Goal: Information Seeking & Learning: Find specific fact

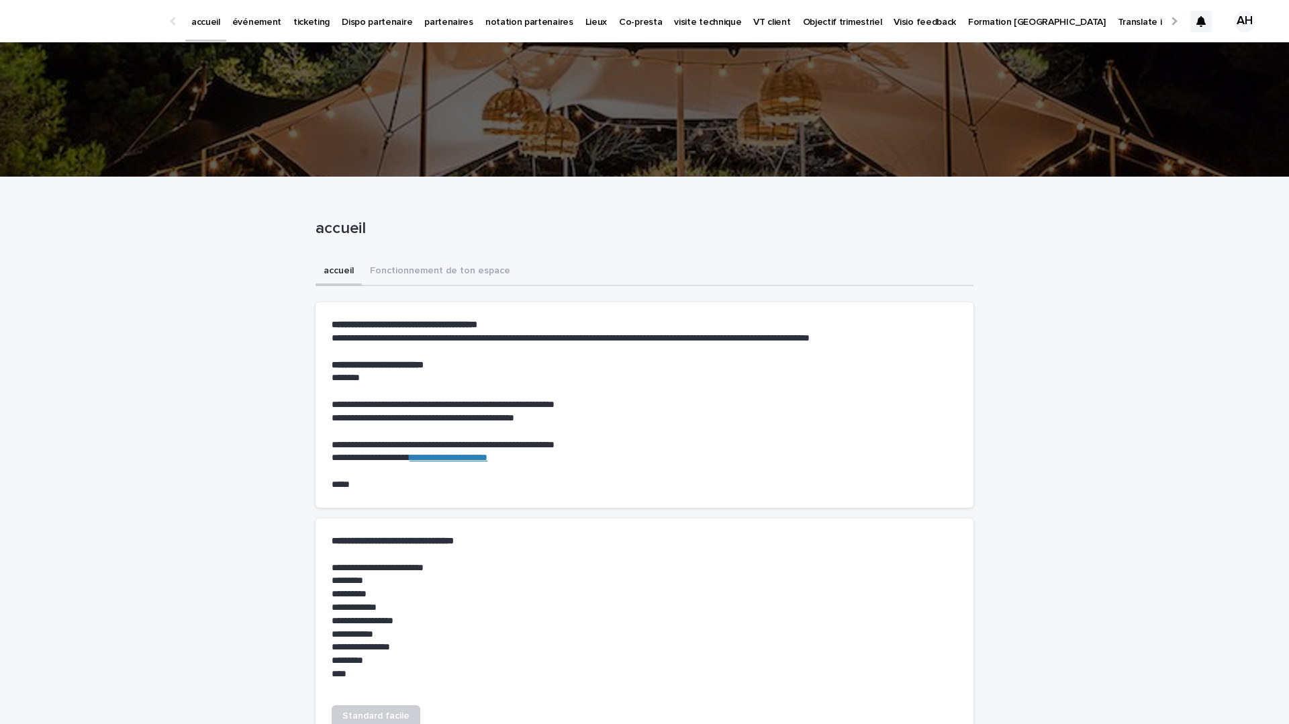
click at [246, 21] on p "événement" at bounding box center [256, 14] width 49 height 28
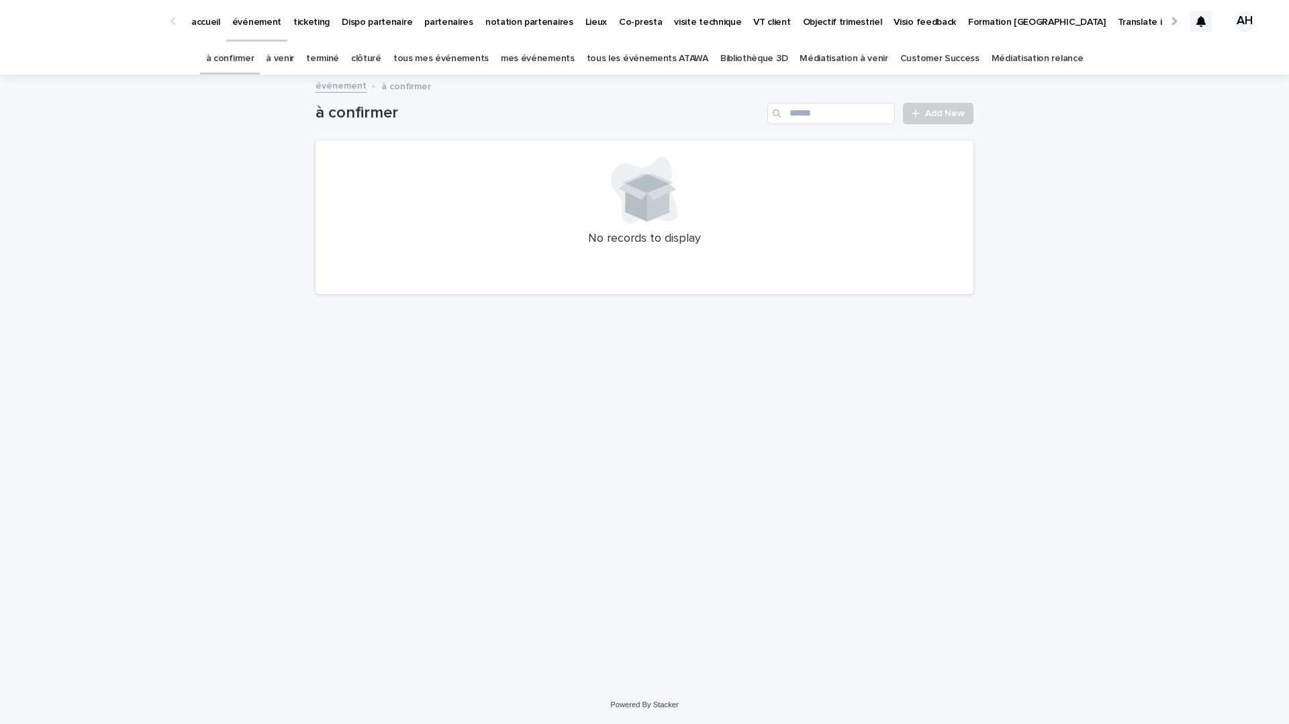
click at [647, 56] on link "tous les événements ATAWA" at bounding box center [648, 59] width 122 height 32
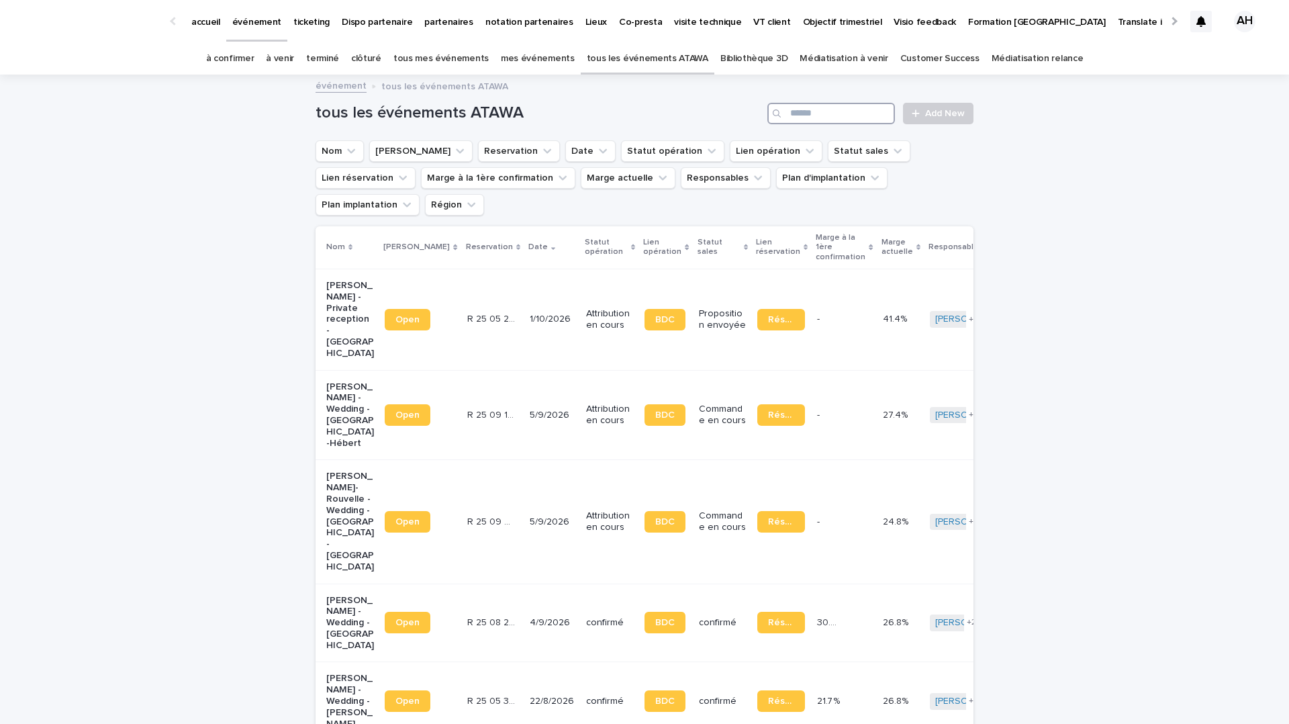
click at [825, 122] on input "Search" at bounding box center [831, 113] width 128 height 21
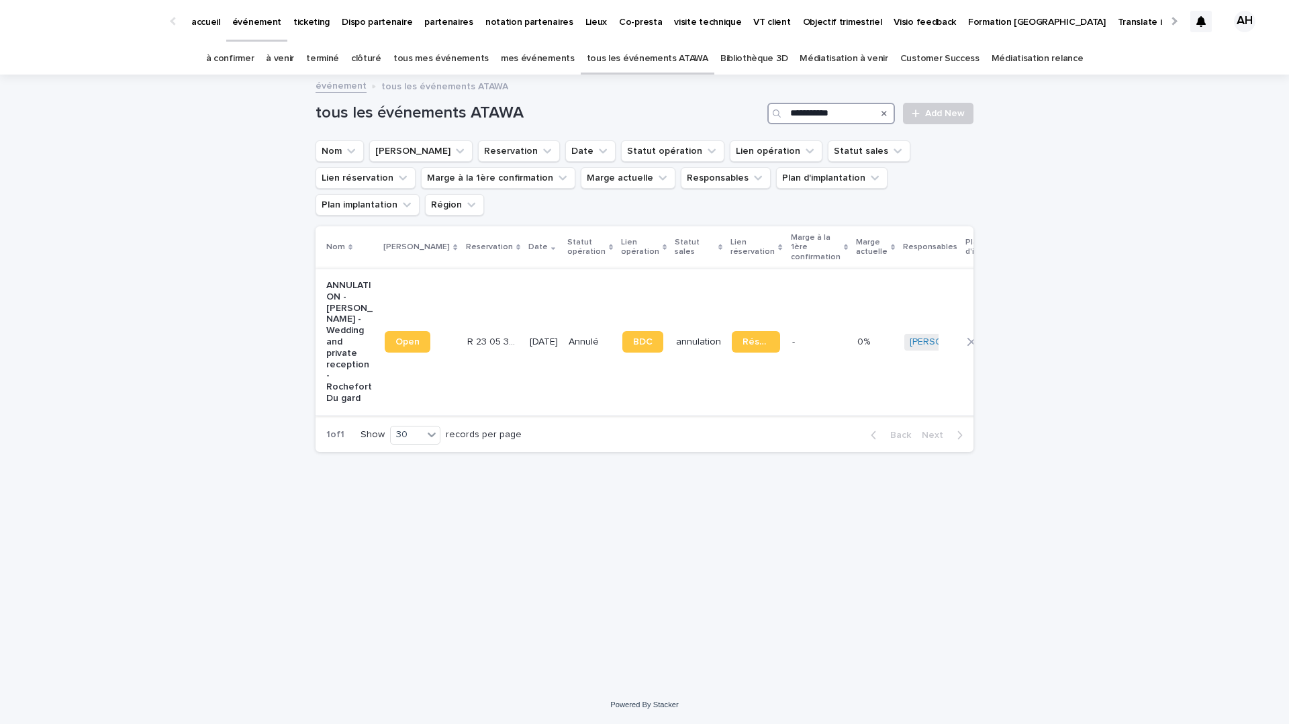
type input "**********"
click at [351, 313] on p "ANNULATION - [PERSON_NAME] - Wedding and private reception - Rochefort Du gard" at bounding box center [350, 342] width 48 height 124
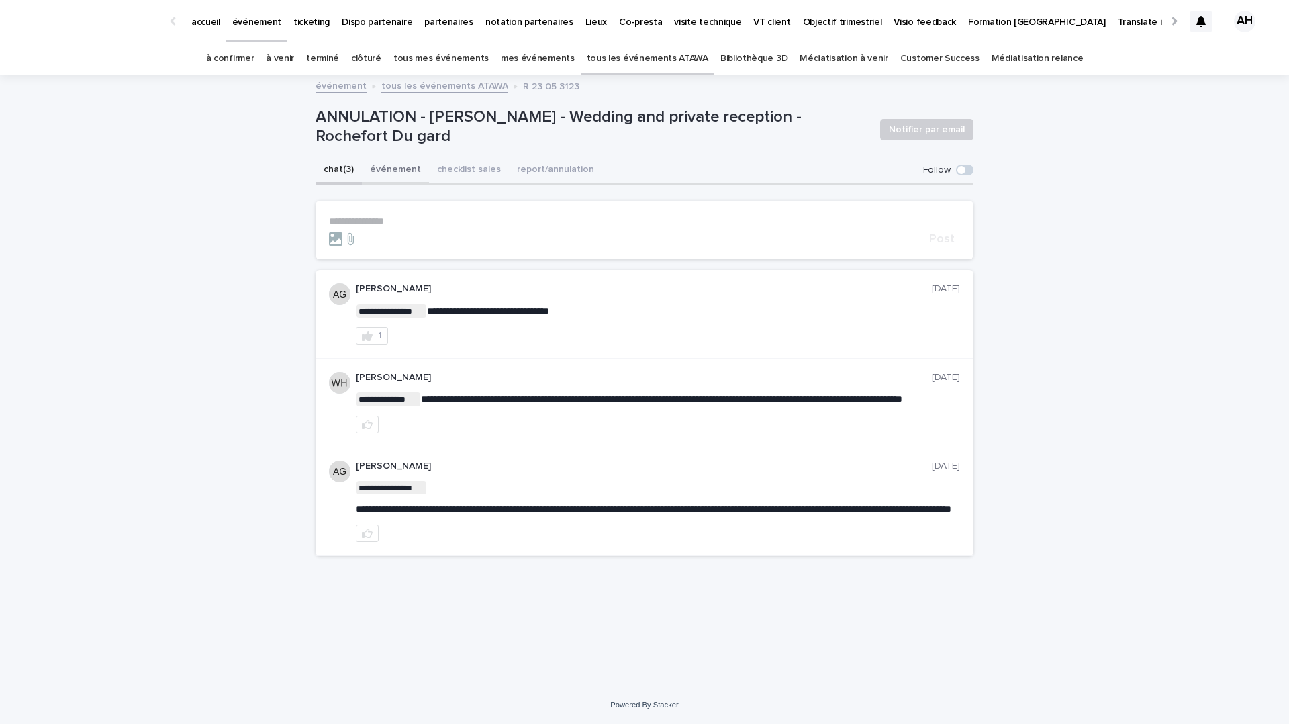
click at [402, 171] on button "événement" at bounding box center [395, 170] width 67 height 28
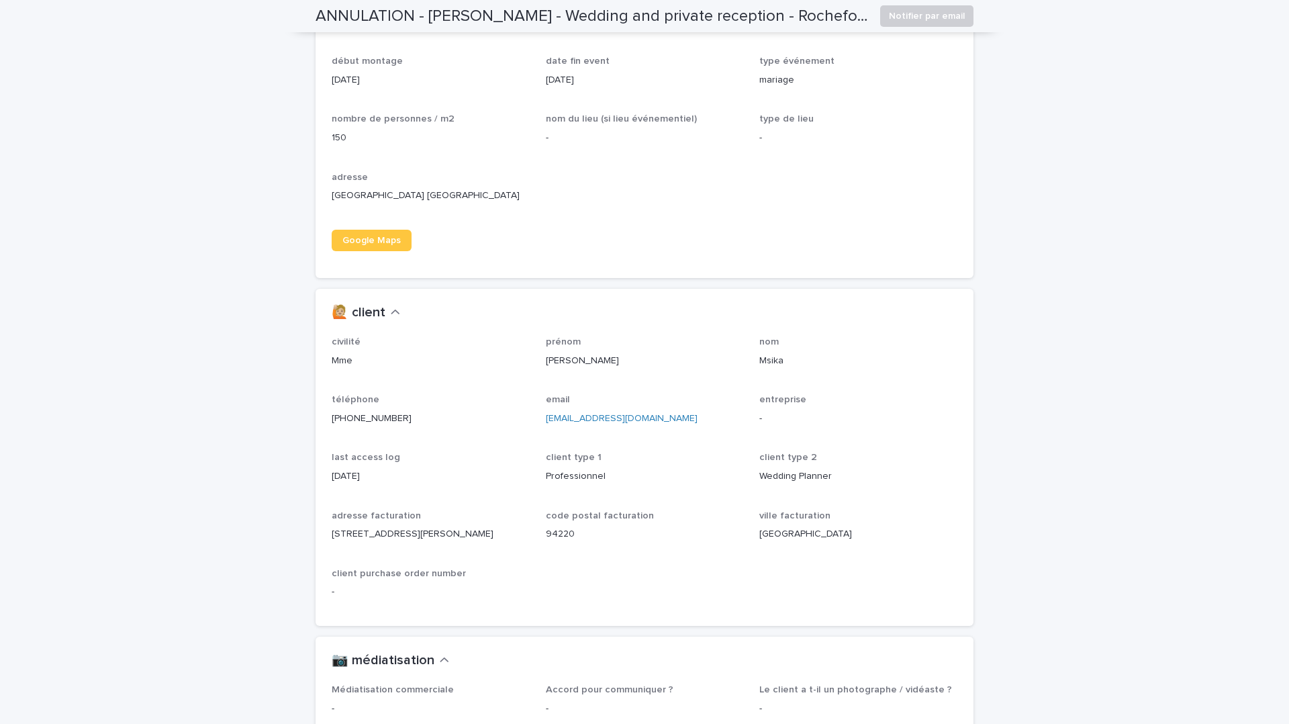
scroll to position [924, 0]
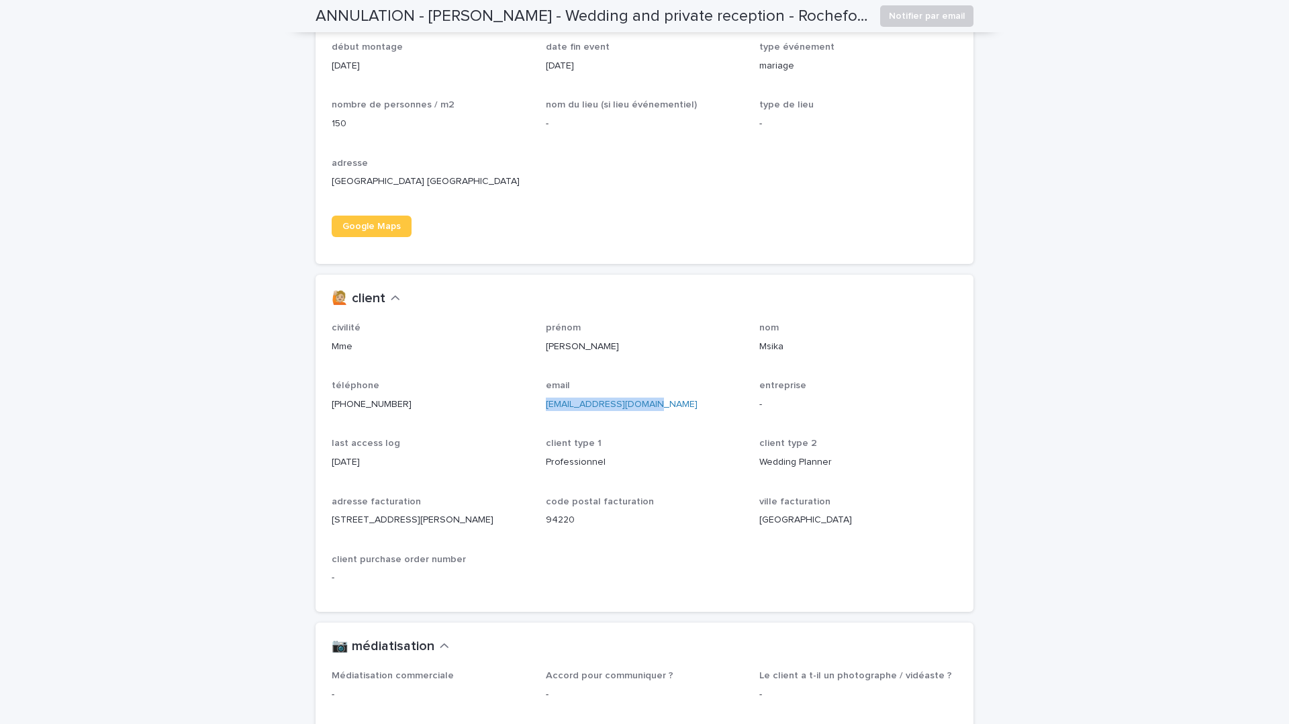
drag, startPoint x: 652, startPoint y: 417, endPoint x: 548, endPoint y: 420, distance: 104.1
click at [548, 412] on p "[EMAIL_ADDRESS][DOMAIN_NAME]" at bounding box center [645, 404] width 198 height 14
copy link "[EMAIL_ADDRESS][DOMAIN_NAME]"
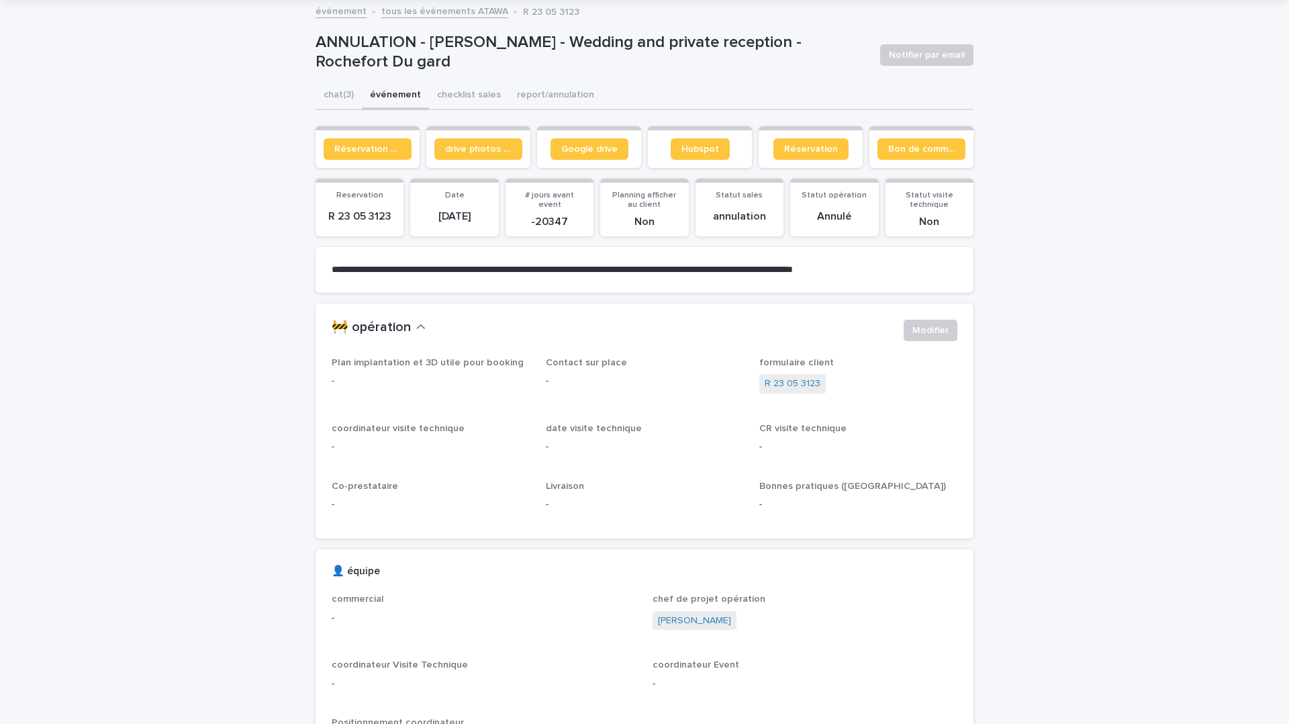
scroll to position [76, 0]
click at [455, 13] on link "tous les événements ATAWA" at bounding box center [444, 8] width 127 height 15
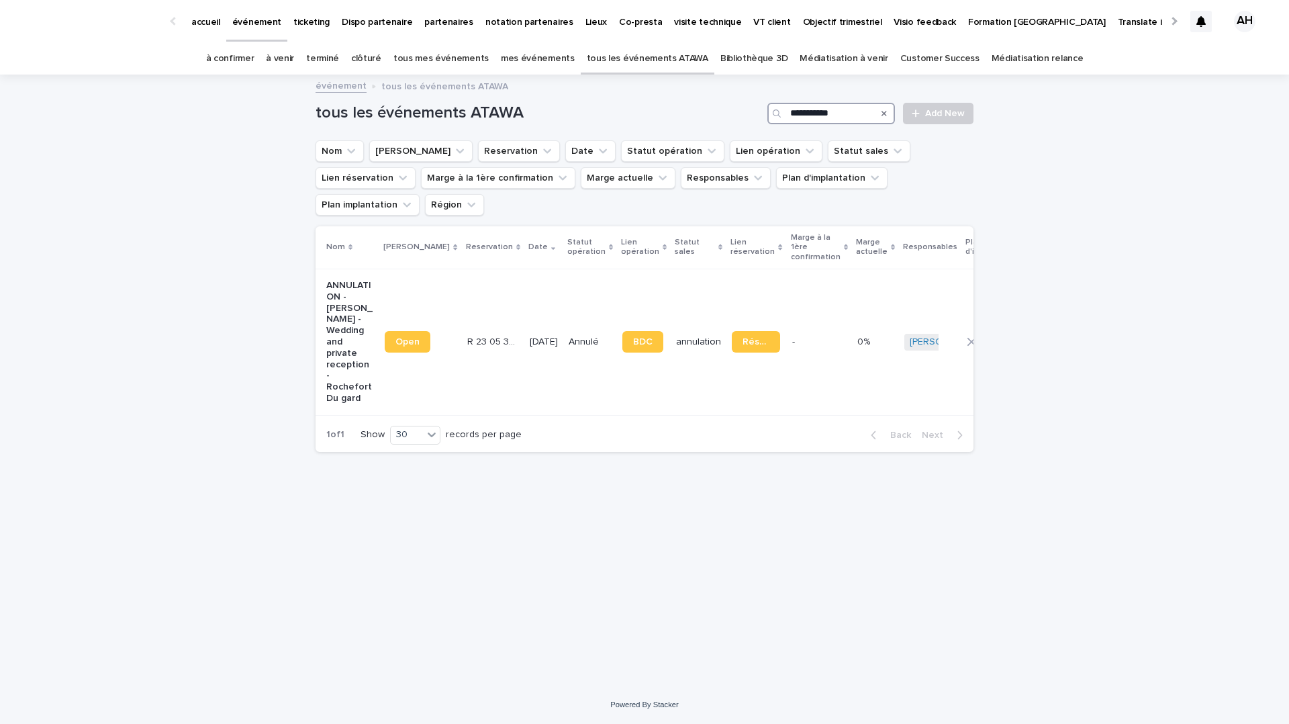
click at [835, 111] on input "**********" at bounding box center [831, 113] width 128 height 21
paste input "**"
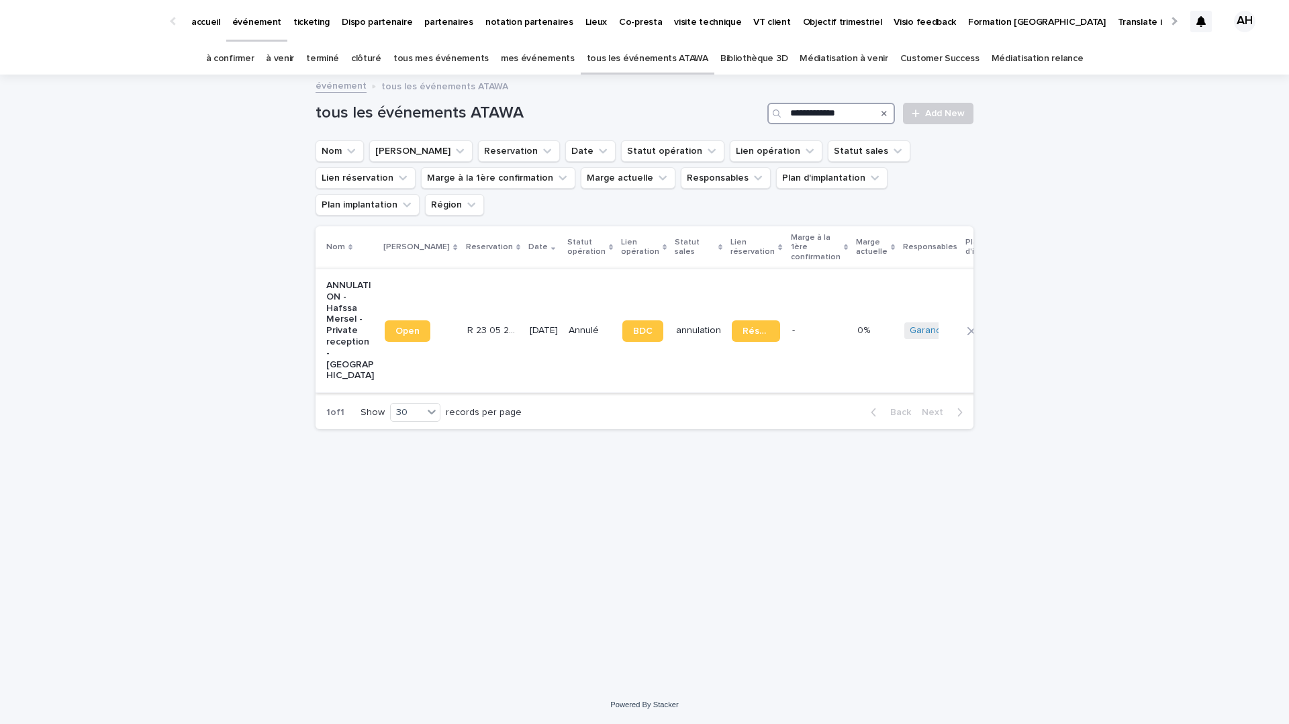
type input "**********"
click at [355, 303] on p "ANNULATION - Hafssa Mersel - Private reception - [GEOGRAPHIC_DATA]" at bounding box center [350, 330] width 48 height 101
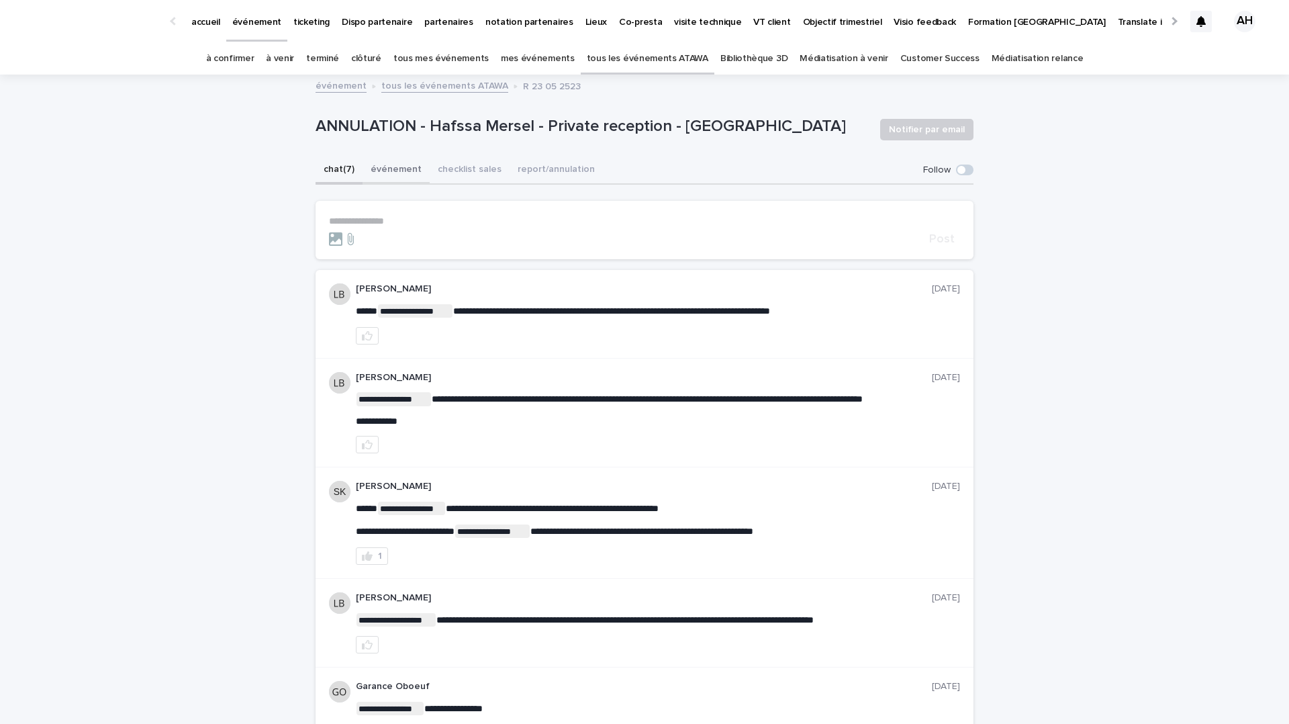
click at [393, 169] on button "événement" at bounding box center [396, 170] width 67 height 28
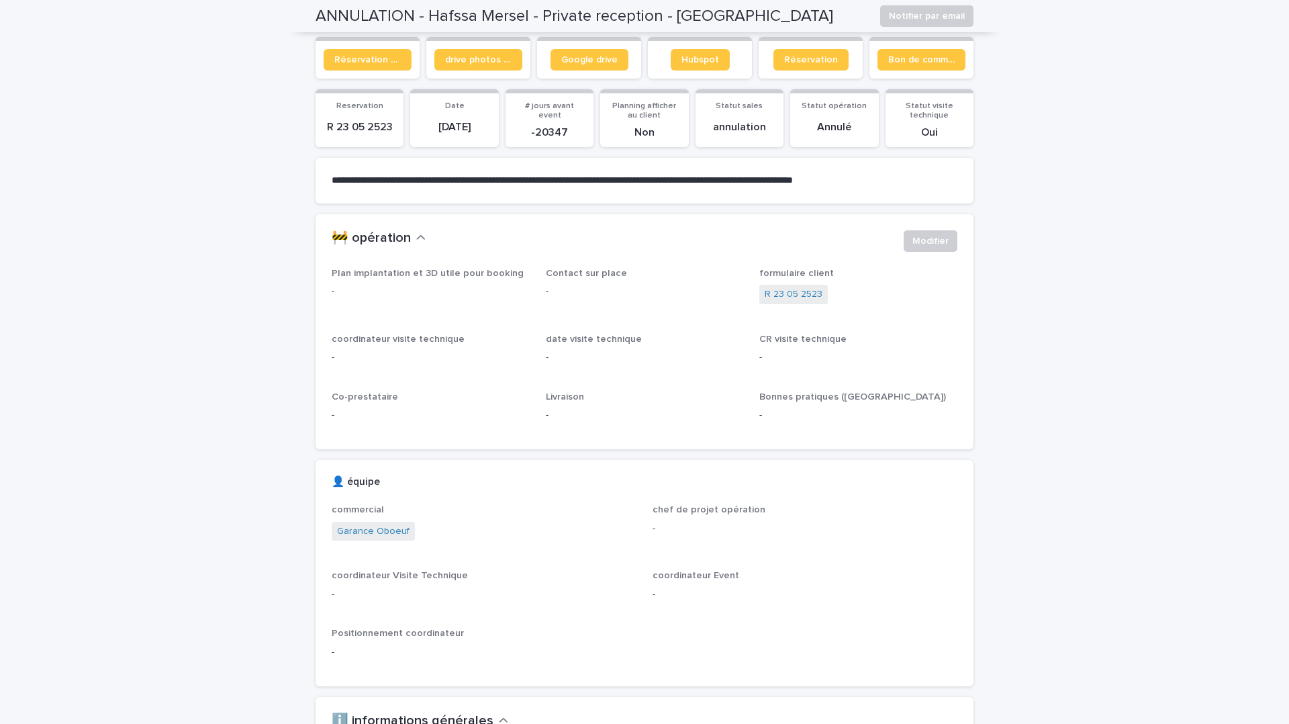
scroll to position [60, 0]
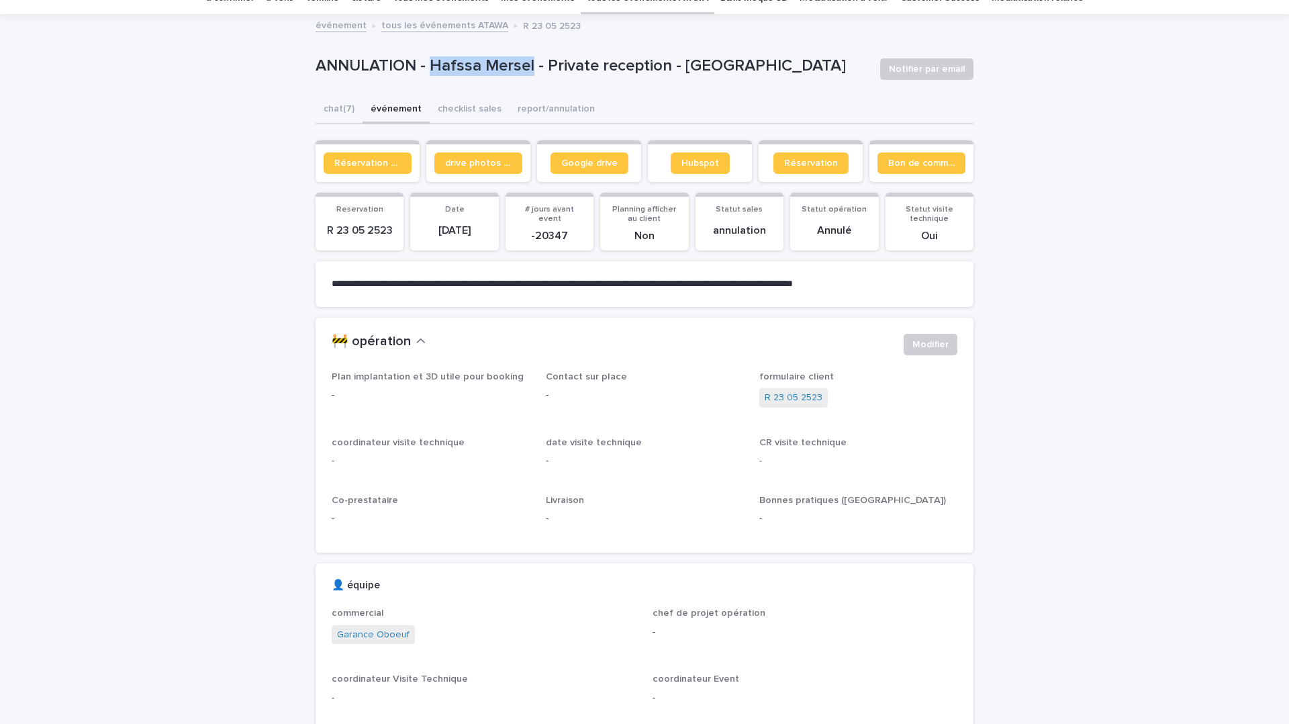
drag, startPoint x: 533, startPoint y: 63, endPoint x: 429, endPoint y: 64, distance: 104.1
click at [429, 64] on p "ANNULATION - Hafssa Mersel - Private reception - [GEOGRAPHIC_DATA]" at bounding box center [593, 65] width 554 height 19
copy p "Hafssa Mersel"
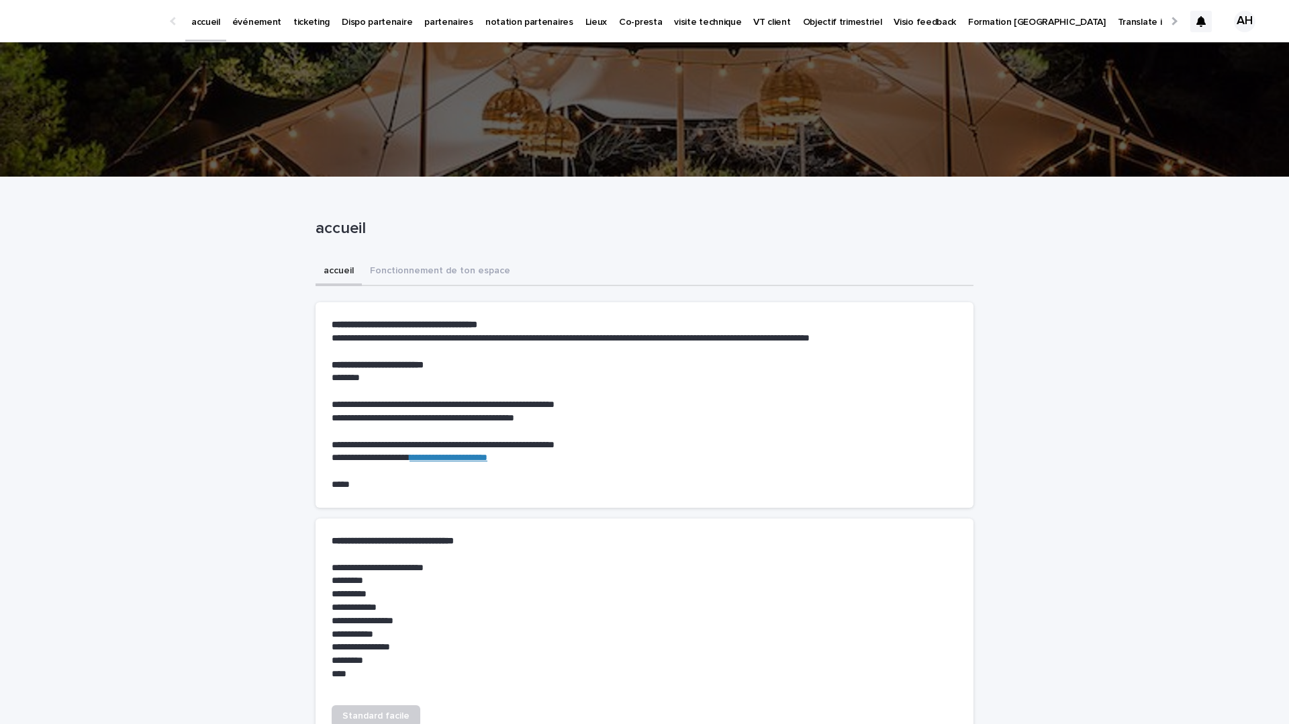
click at [254, 19] on p "événement" at bounding box center [256, 14] width 49 height 28
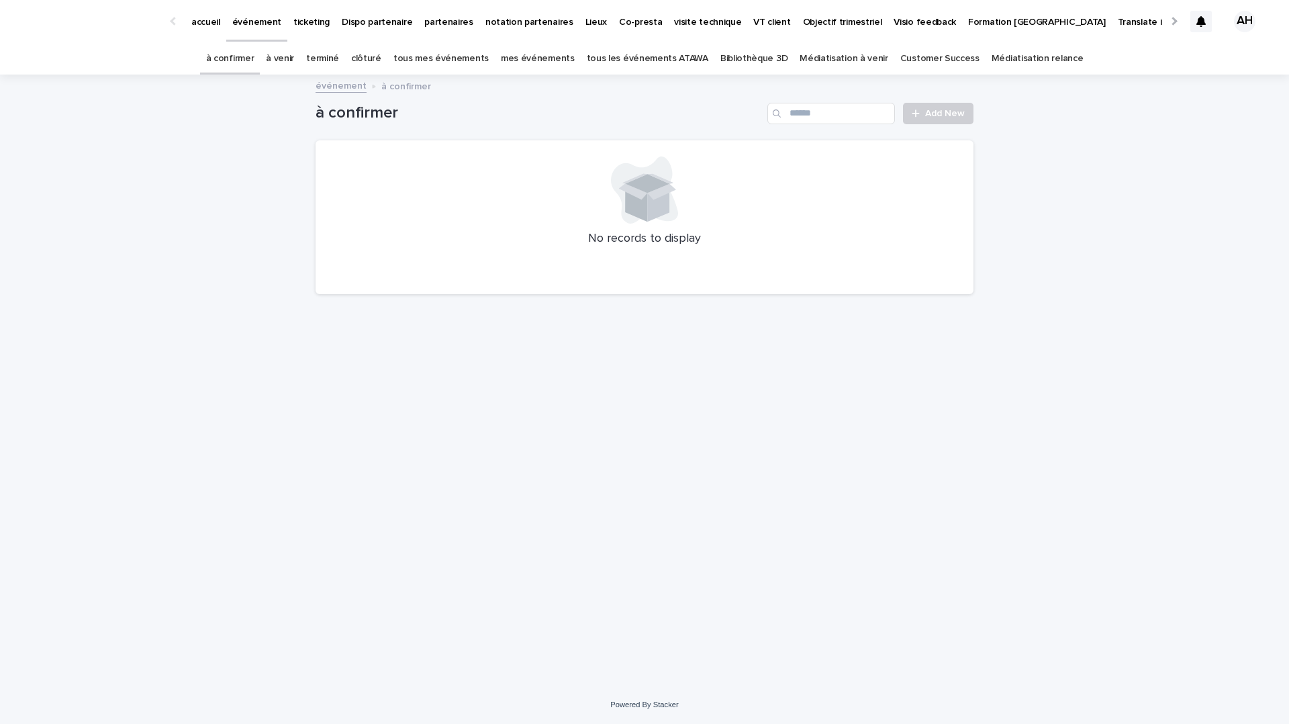
click at [637, 56] on link "tous les événements ATAWA" at bounding box center [648, 59] width 122 height 32
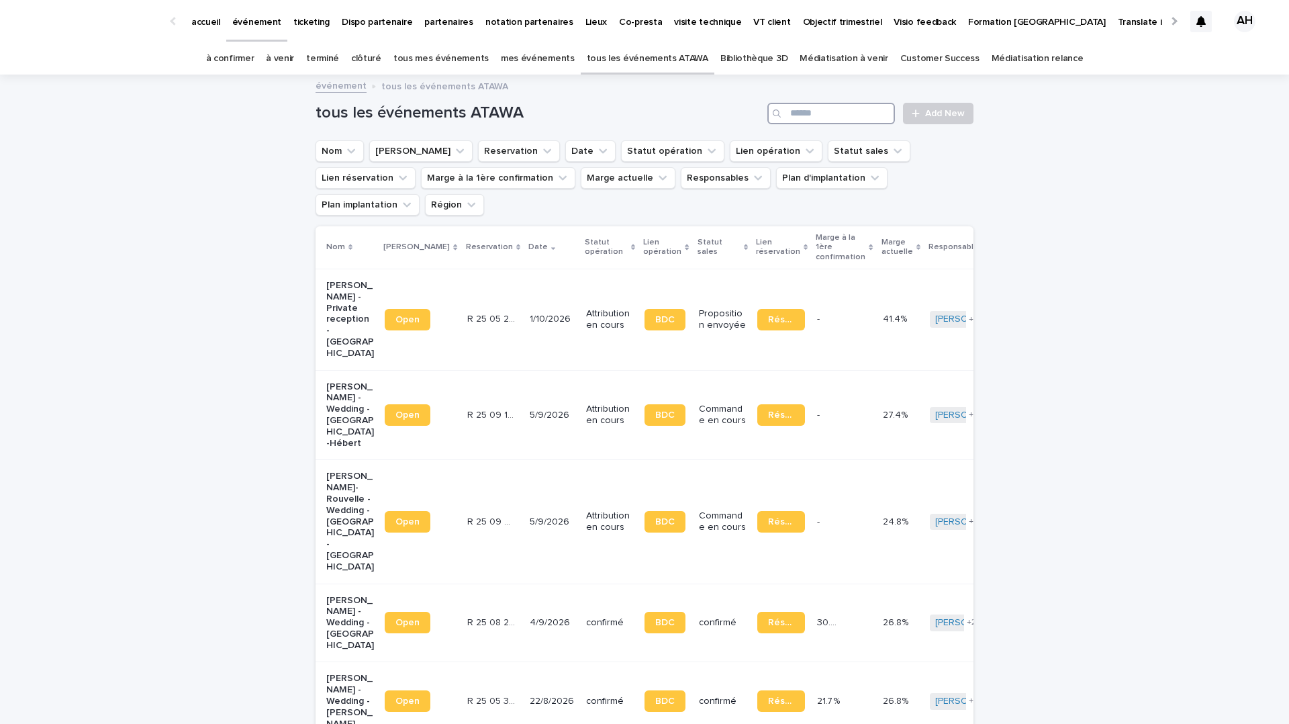
click at [808, 111] on input "Search" at bounding box center [831, 113] width 128 height 21
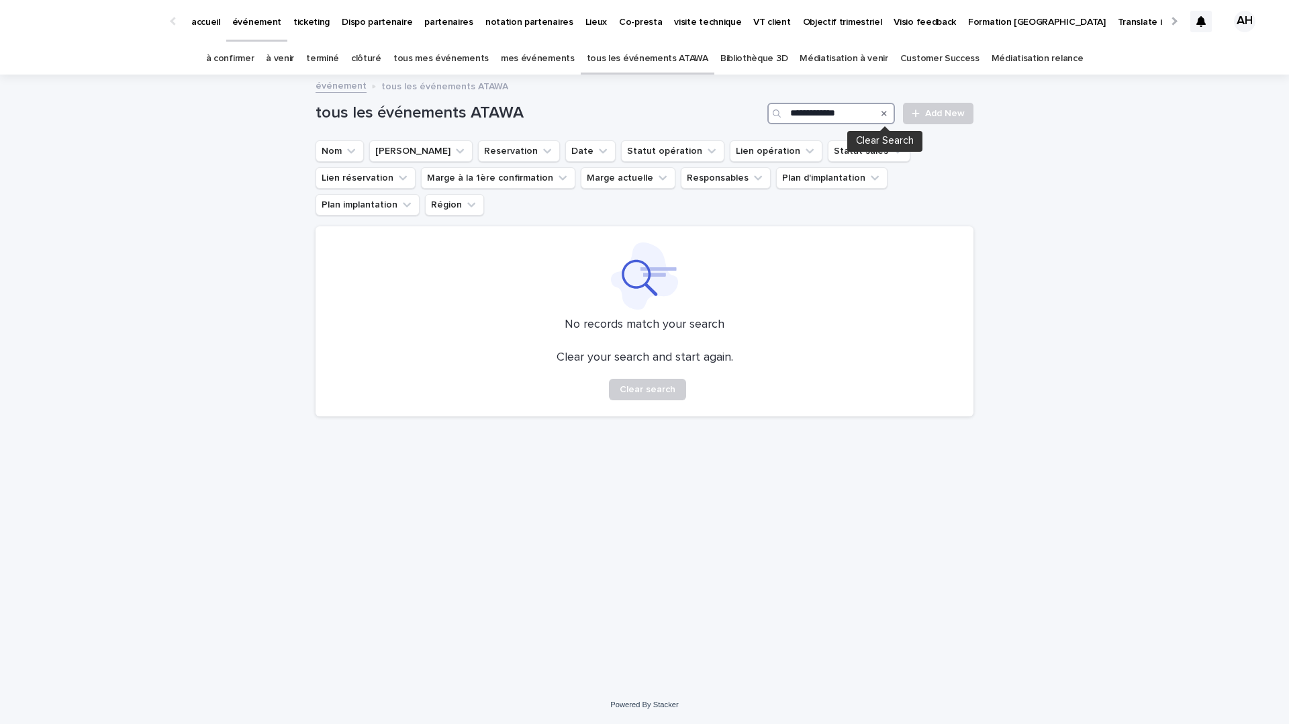
type input "**********"
click at [884, 111] on icon "Search" at bounding box center [884, 113] width 5 height 8
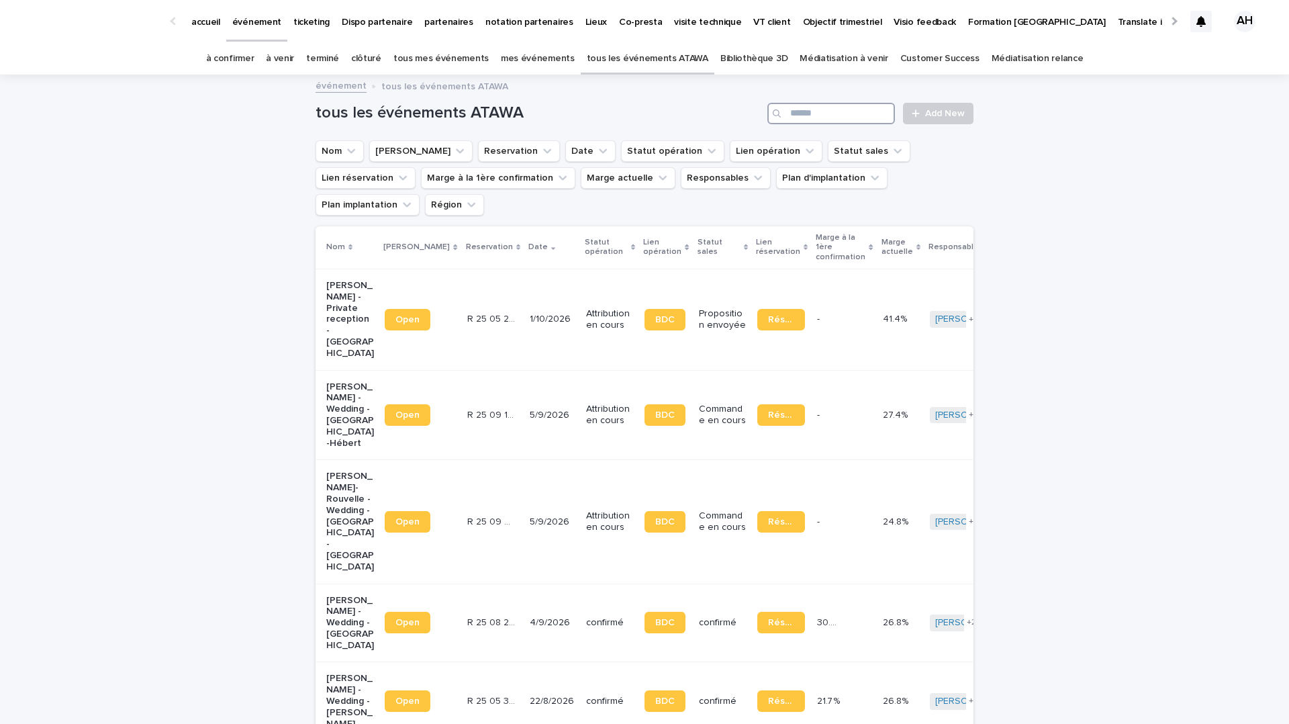
click at [866, 111] on input "Search" at bounding box center [831, 113] width 128 height 21
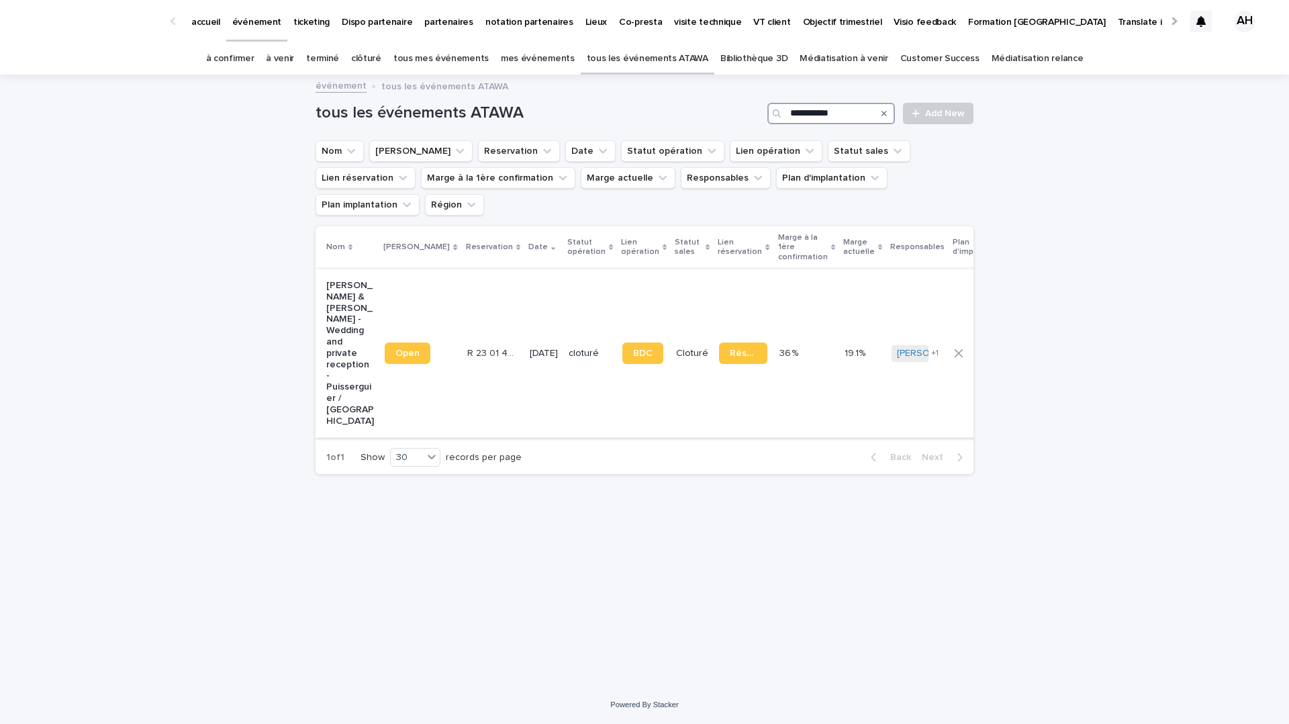
type input "**********"
click at [334, 293] on p "Lolita Cros & Charlie Klarsfeld - Wedding and private reception - Puisserguier …" at bounding box center [350, 353] width 48 height 146
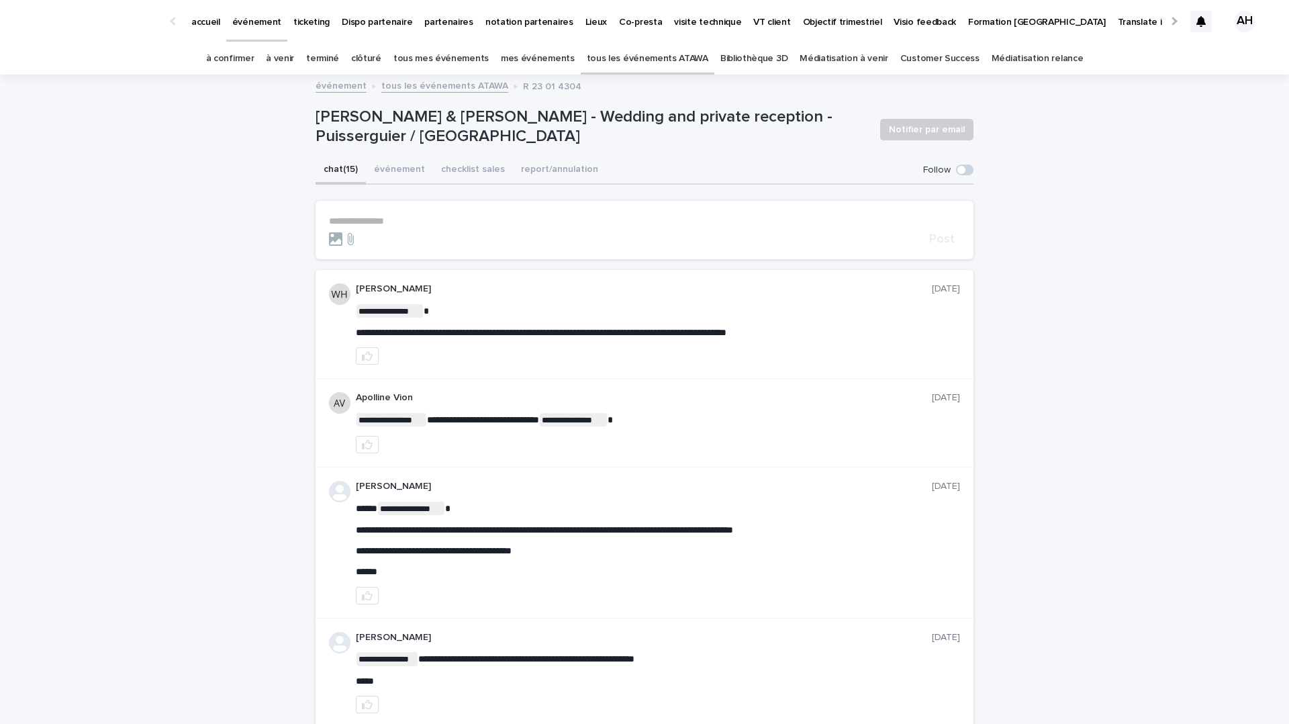
click at [365, 175] on button "chat (15)" at bounding box center [341, 170] width 50 height 28
click at [401, 171] on button "événement" at bounding box center [399, 170] width 67 height 28
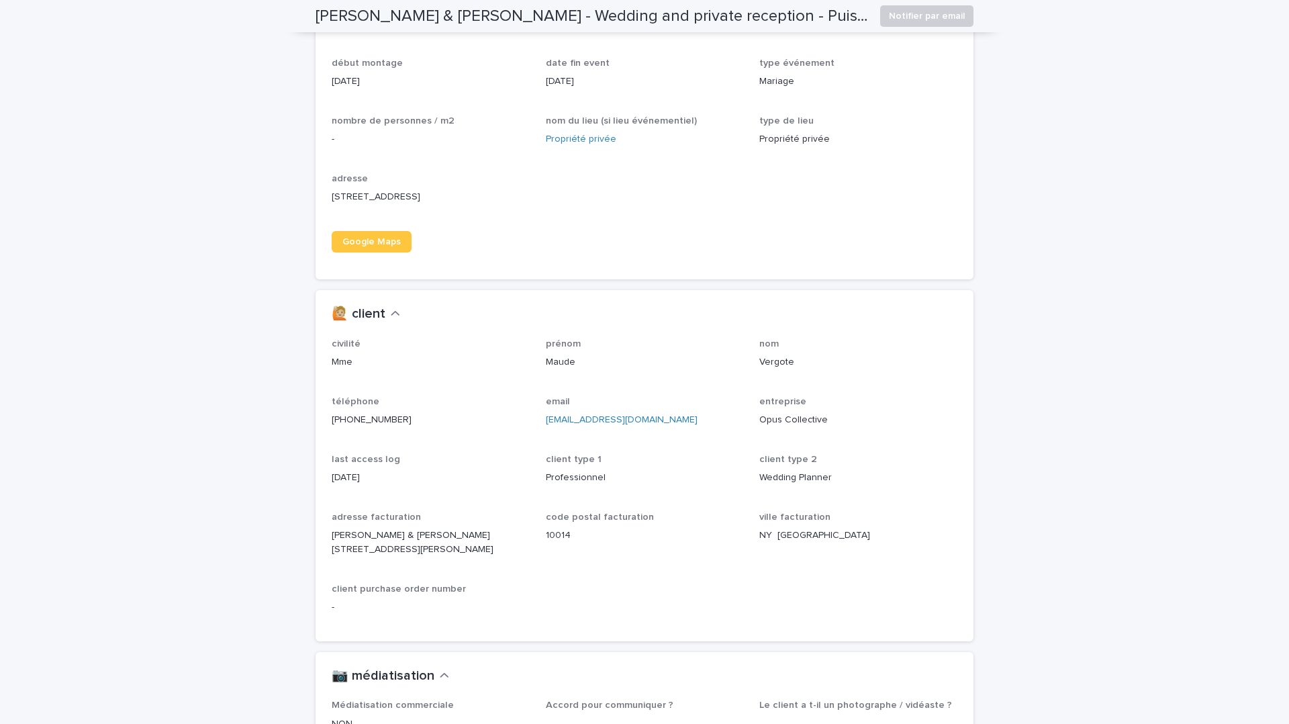
scroll to position [973, 0]
click at [795, 418] on p "Opus Collective" at bounding box center [858, 417] width 198 height 14
copy p "Opus Collective"
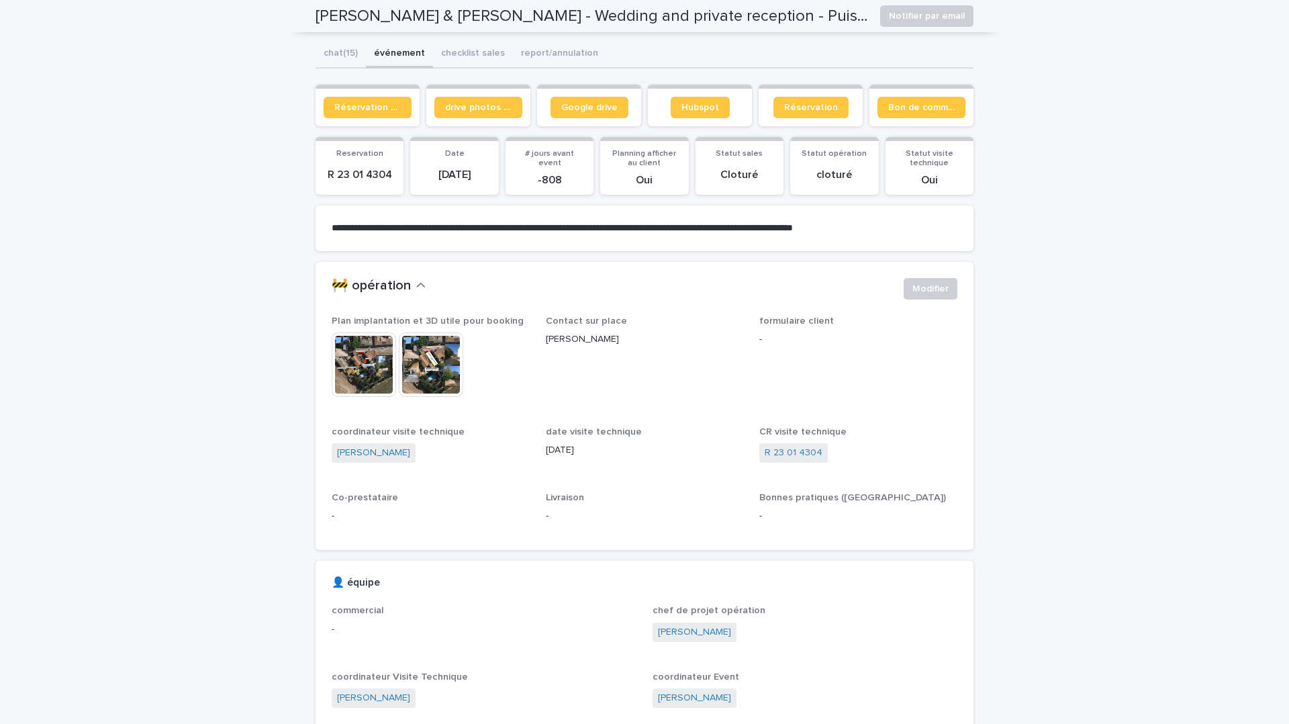
scroll to position [0, 0]
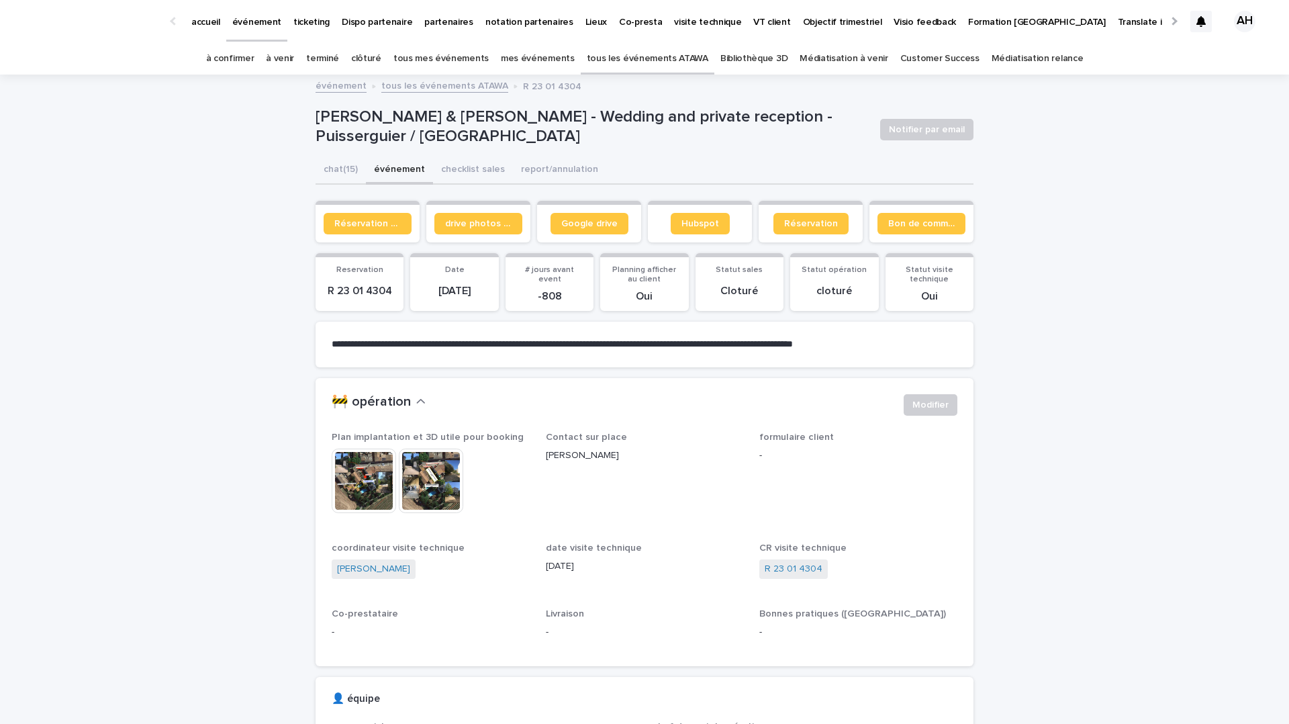
click at [454, 91] on link "tous les événements ATAWA" at bounding box center [444, 84] width 127 height 15
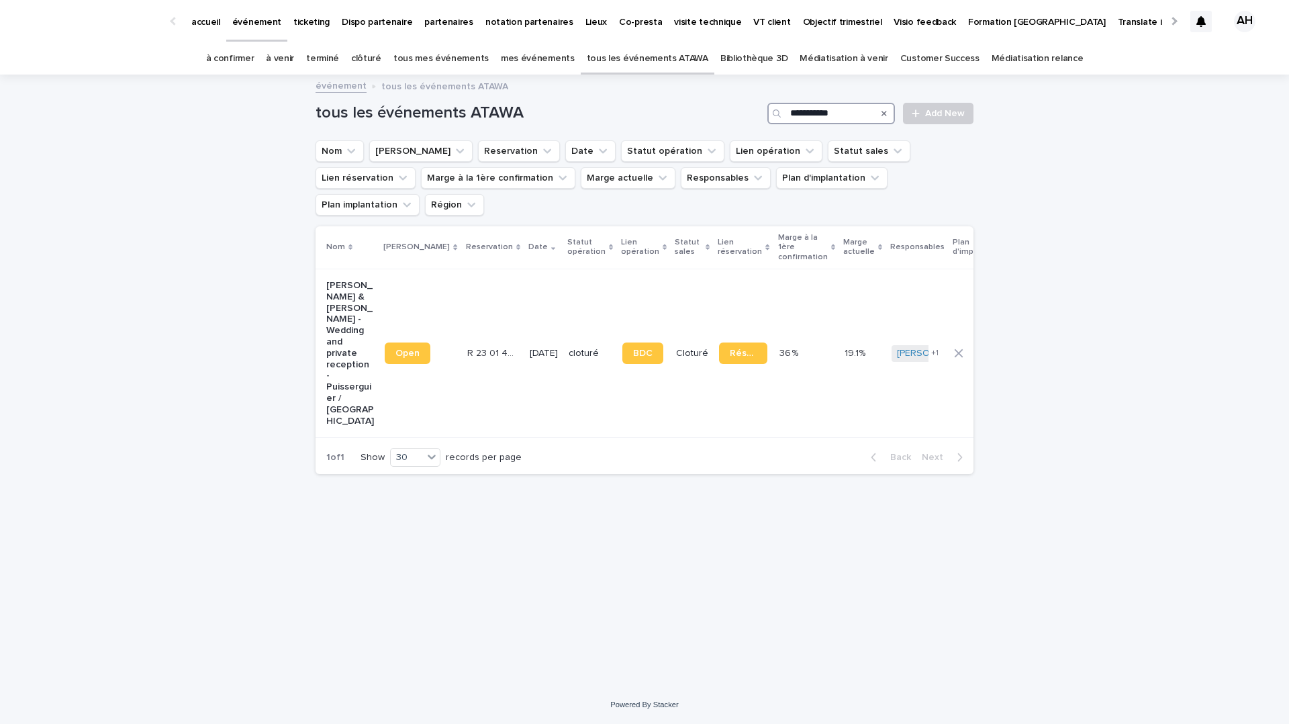
click at [834, 115] on input "**********" at bounding box center [831, 113] width 128 height 21
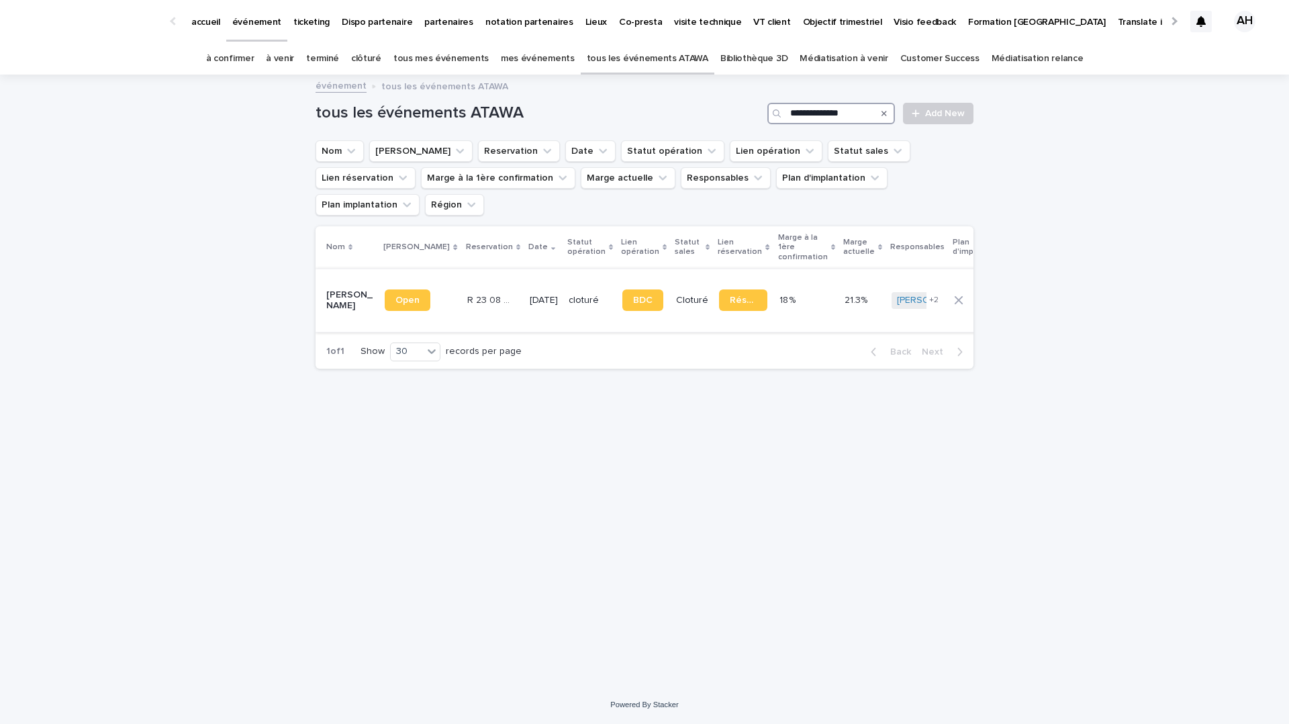
type input "**********"
click at [346, 289] on p "Quentin Lecole - Mariage - Montagnat" at bounding box center [350, 300] width 48 height 23
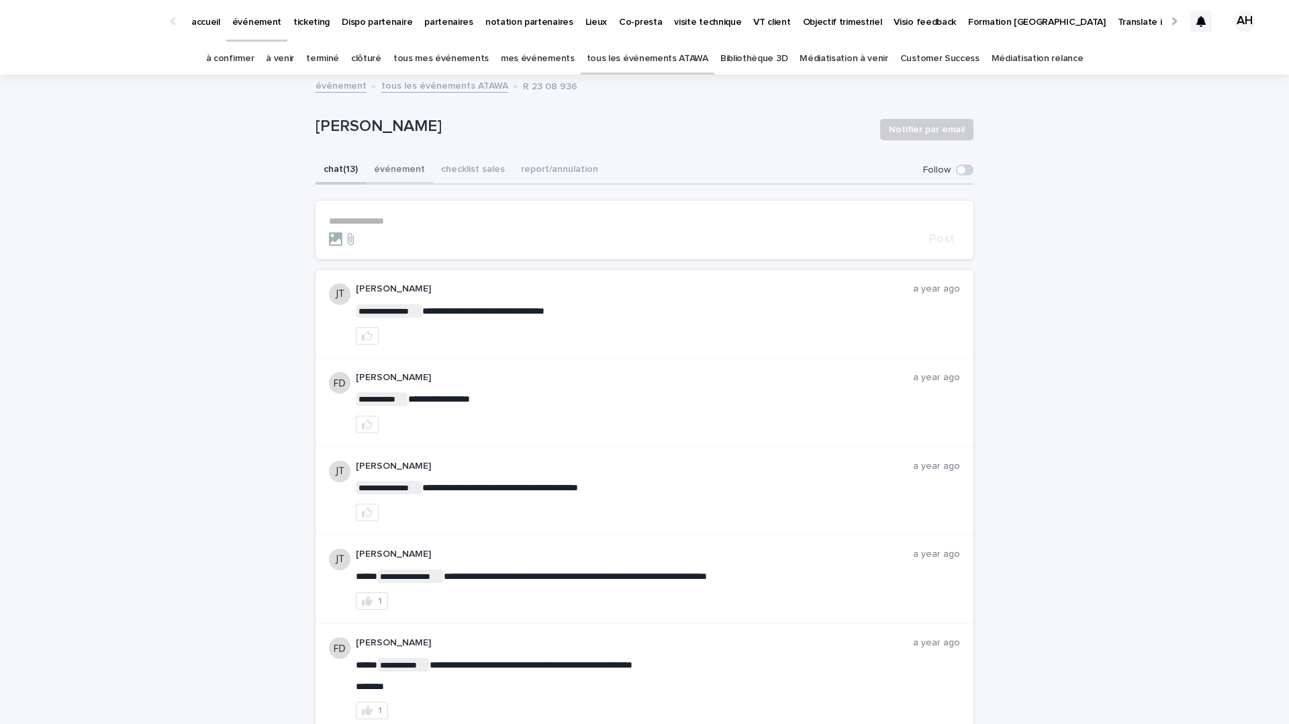
click at [383, 167] on button "événement" at bounding box center [399, 170] width 67 height 28
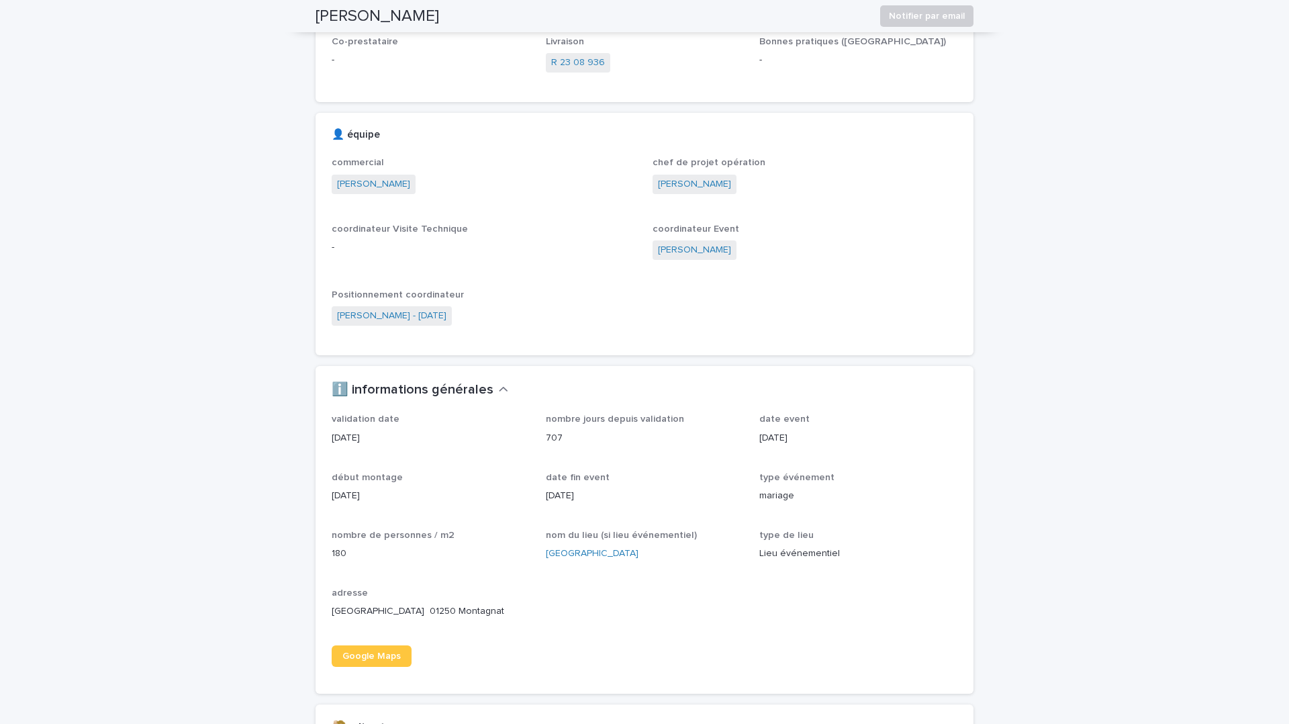
scroll to position [596, 0]
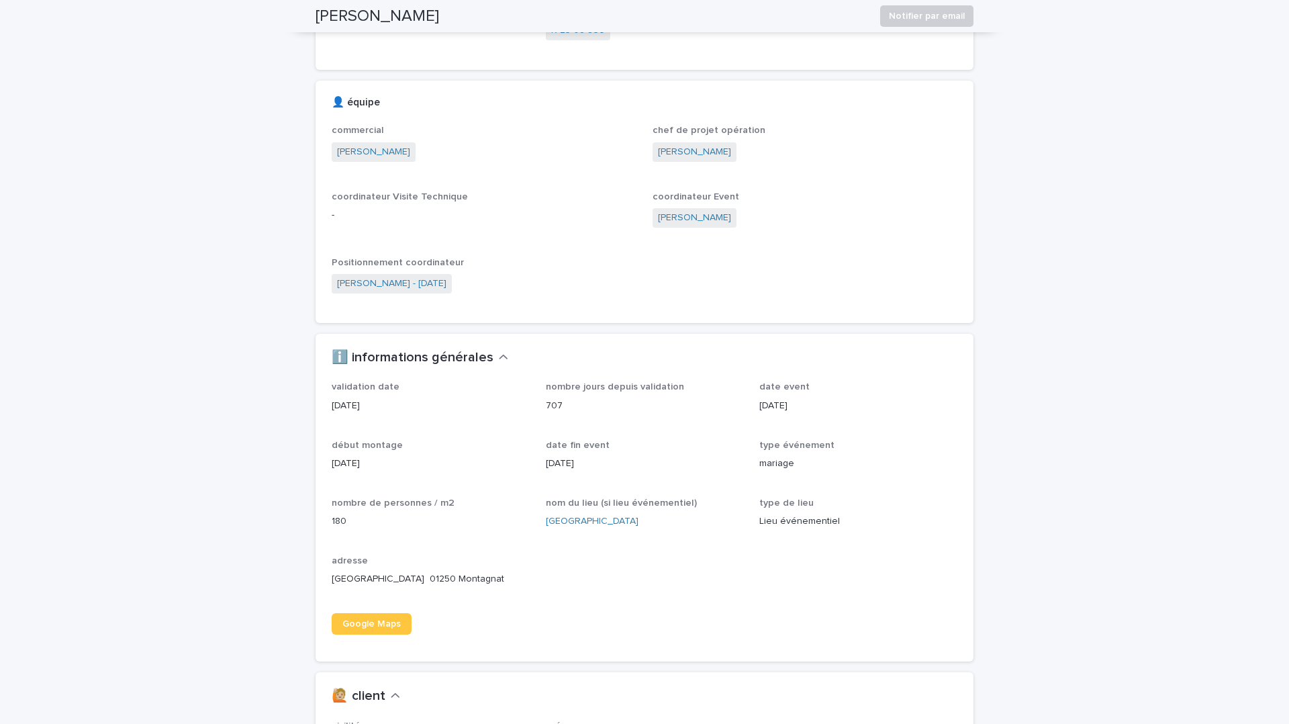
drag, startPoint x: 662, startPoint y: 518, endPoint x: 542, endPoint y: 522, distance: 120.2
click at [541, 522] on div "validation date 18/10/2023 nombre jours depuis validation 707 date event 24/8/2…" at bounding box center [645, 512] width 626 height 263
copy link "Château de Montplaisant"
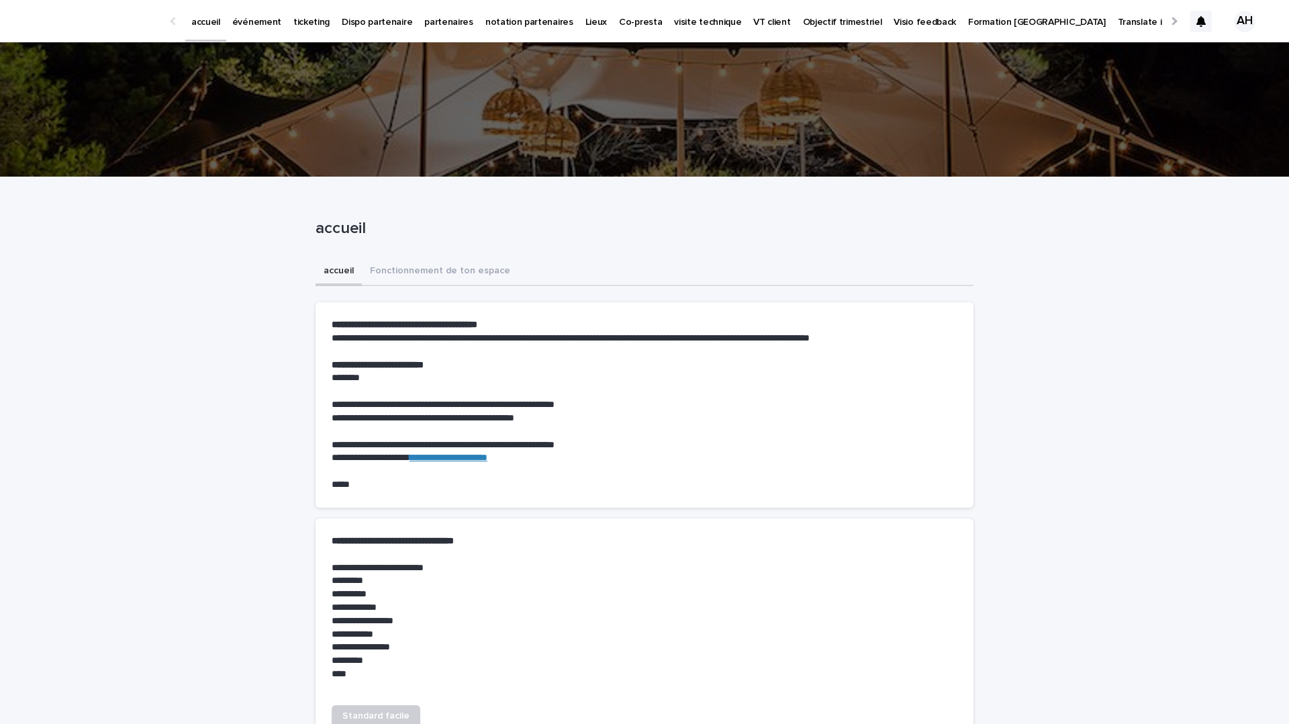
click at [267, 25] on p "événement" at bounding box center [256, 14] width 49 height 28
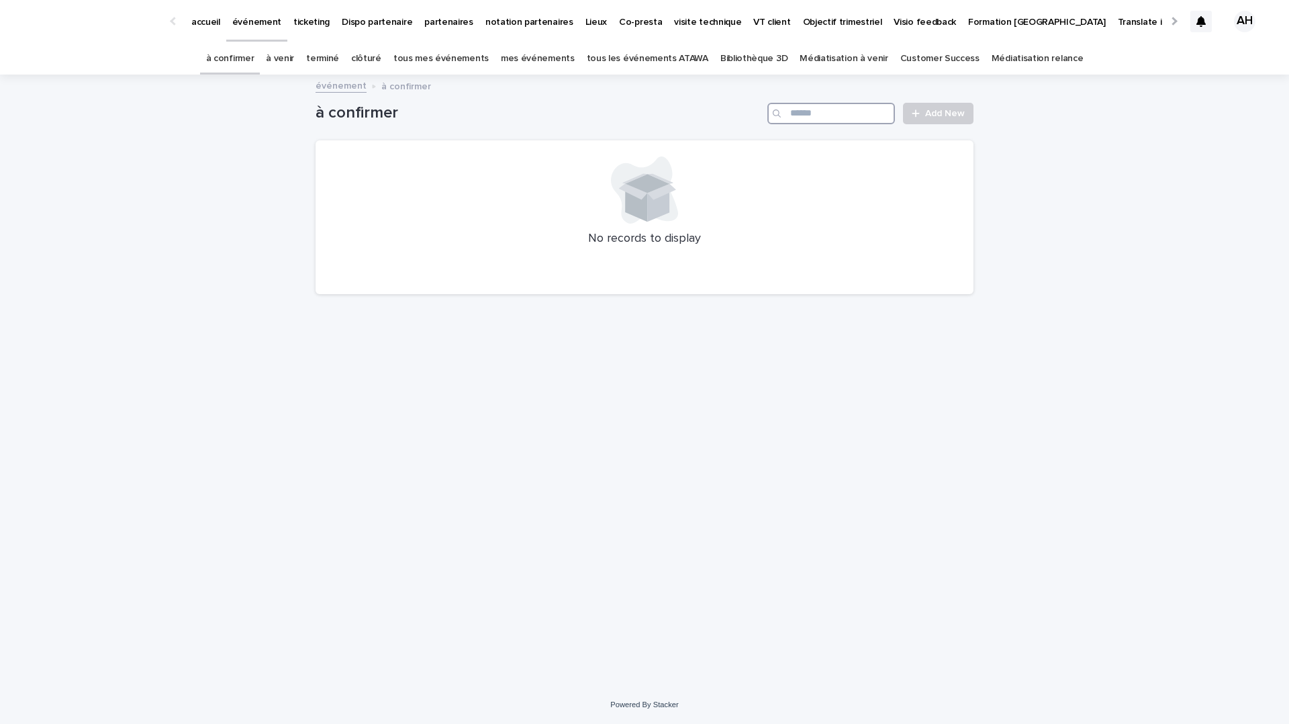
click at [818, 115] on input "Search" at bounding box center [831, 113] width 128 height 21
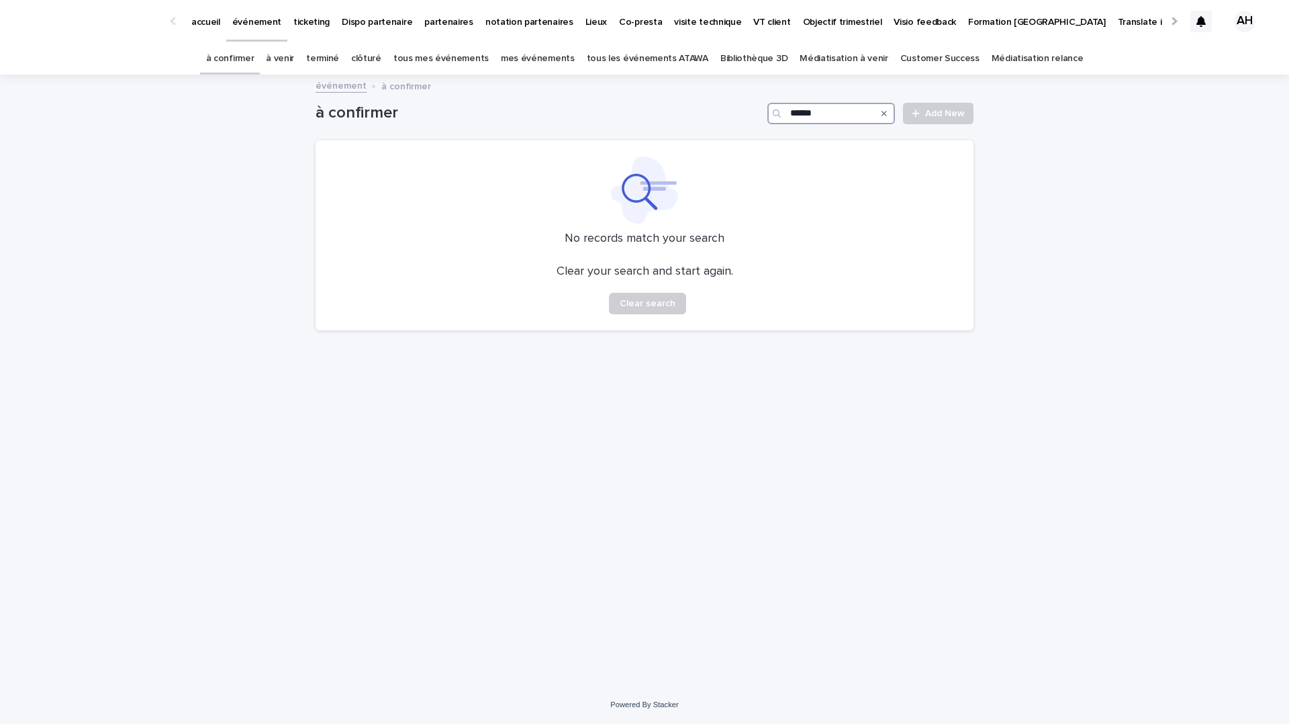
type input "******"
click at [653, 54] on link "tous les événements ATAWA" at bounding box center [648, 59] width 122 height 32
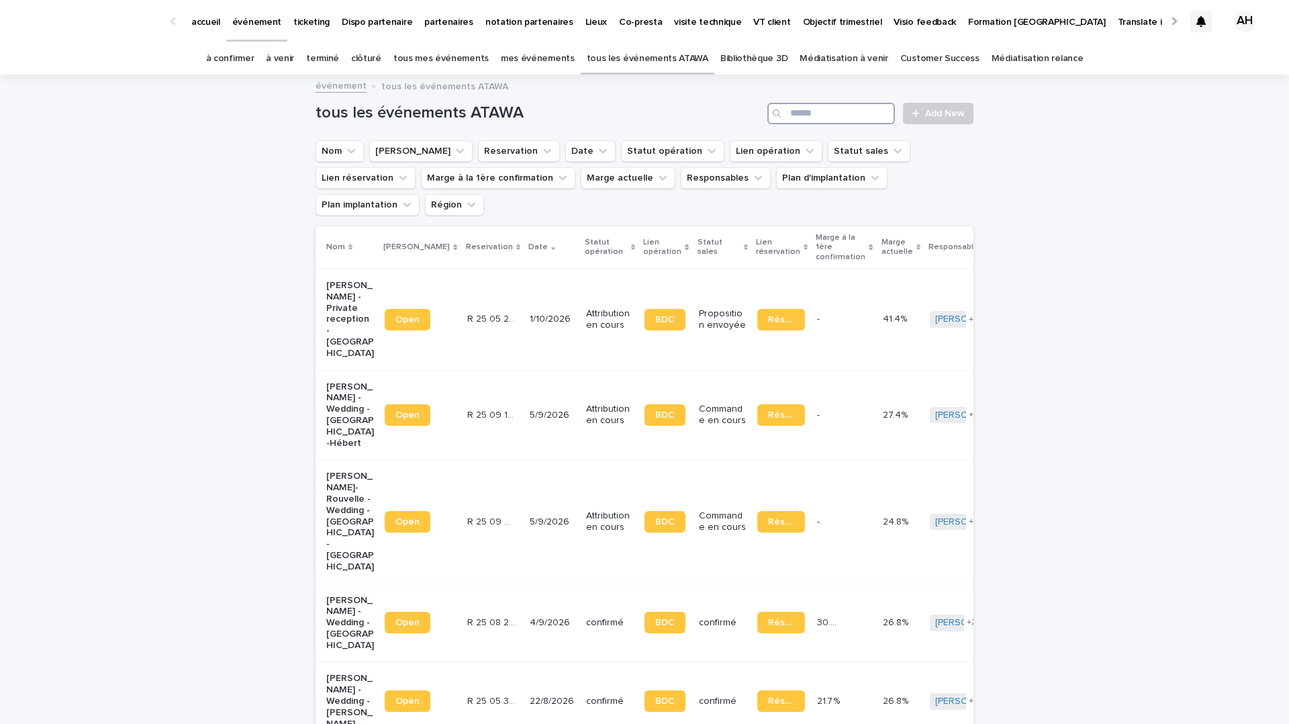
click at [853, 113] on input "Search" at bounding box center [831, 113] width 128 height 21
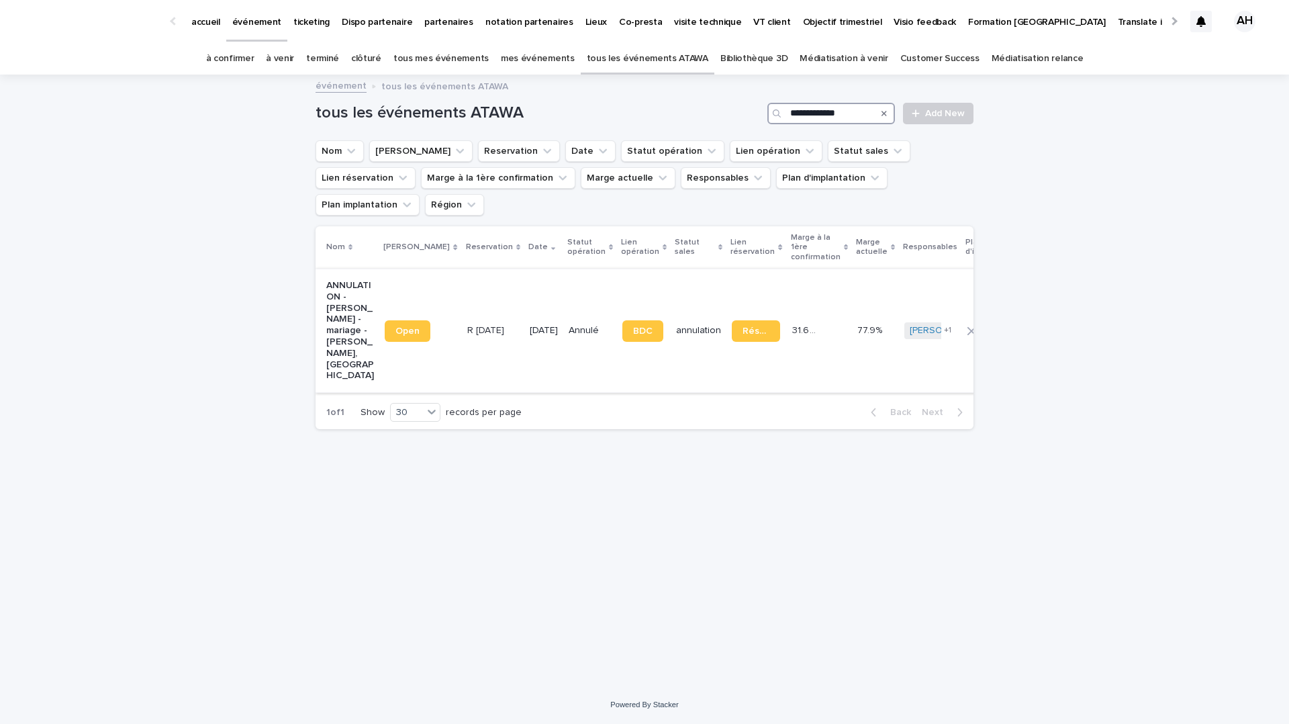
type input "**********"
click at [350, 302] on p "ANNULATION - Myriam Guerch - mariage - Benslimane, Maroc" at bounding box center [350, 330] width 48 height 101
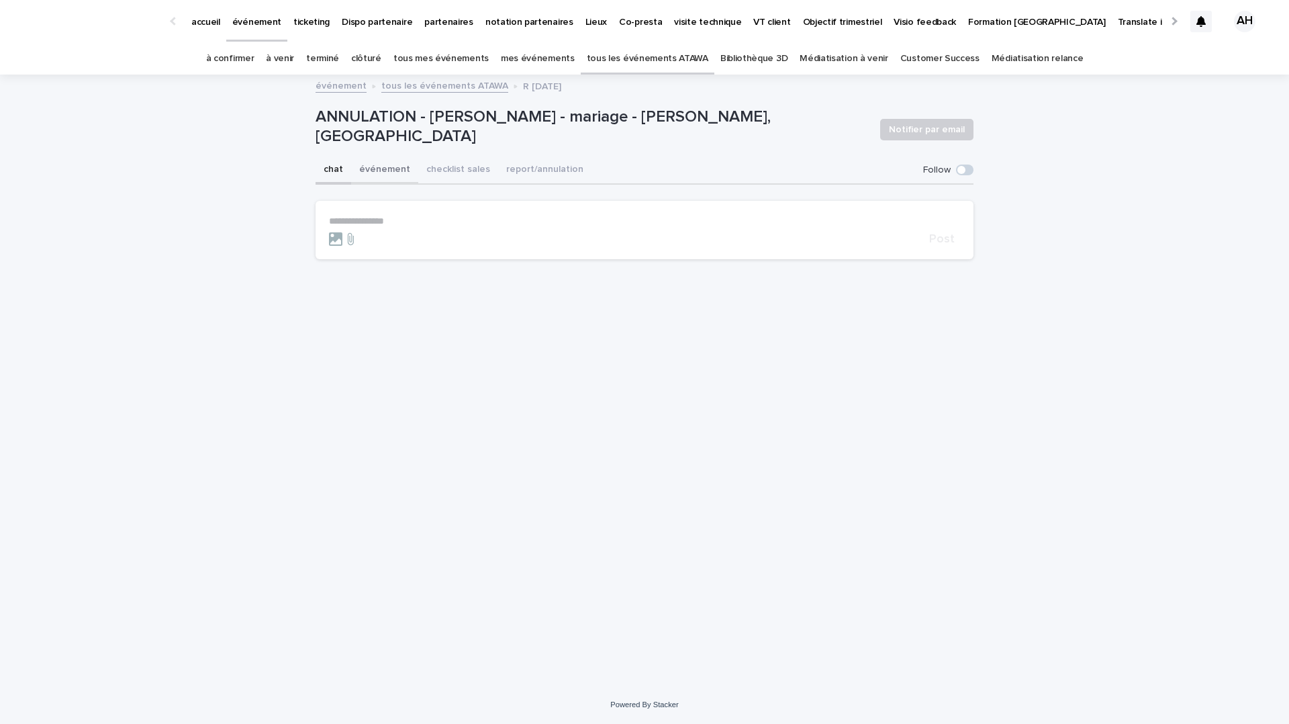
click at [383, 166] on button "événement" at bounding box center [384, 170] width 67 height 28
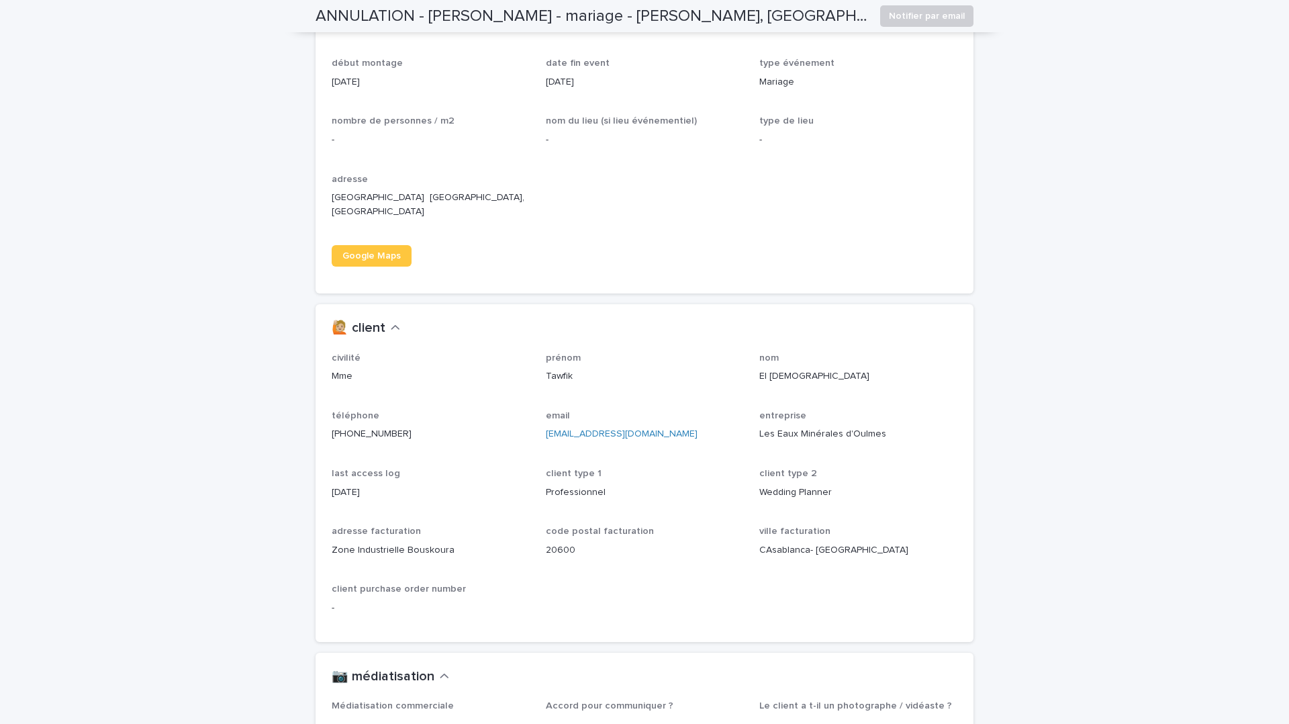
scroll to position [928, 0]
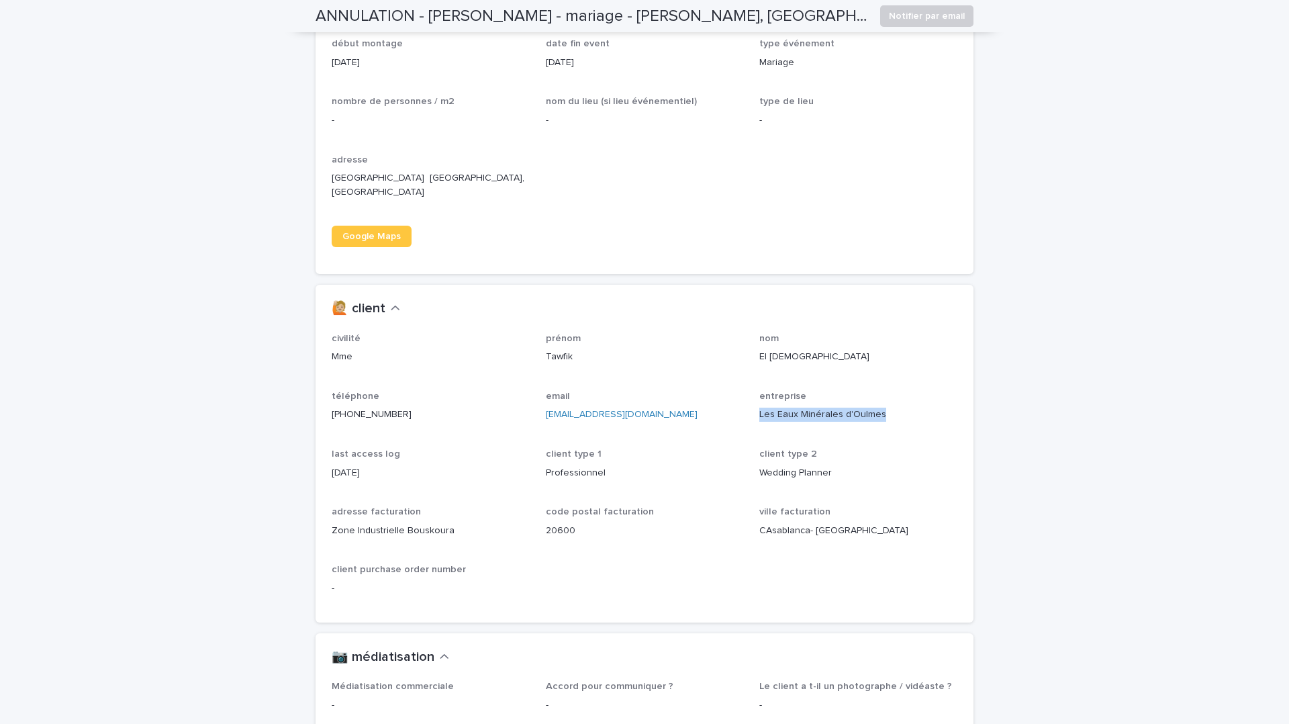
drag, startPoint x: 890, startPoint y: 399, endPoint x: 758, endPoint y: 403, distance: 131.7
click at [758, 403] on div "civilité Mme prénom Tawfik nom El Yazidi téléphone +212662027221 email t.elyazi…" at bounding box center [645, 469] width 626 height 273
copy p "Les Eaux Minérales d'Oulmes"
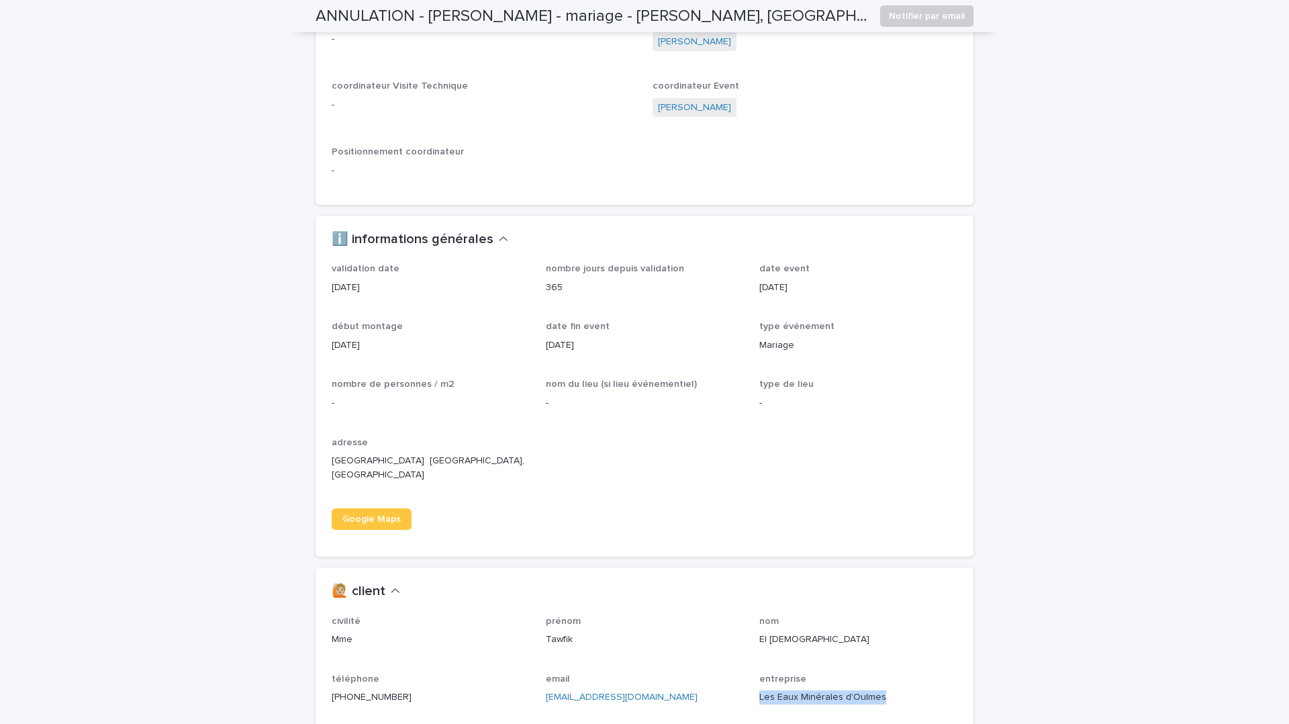
scroll to position [0, 0]
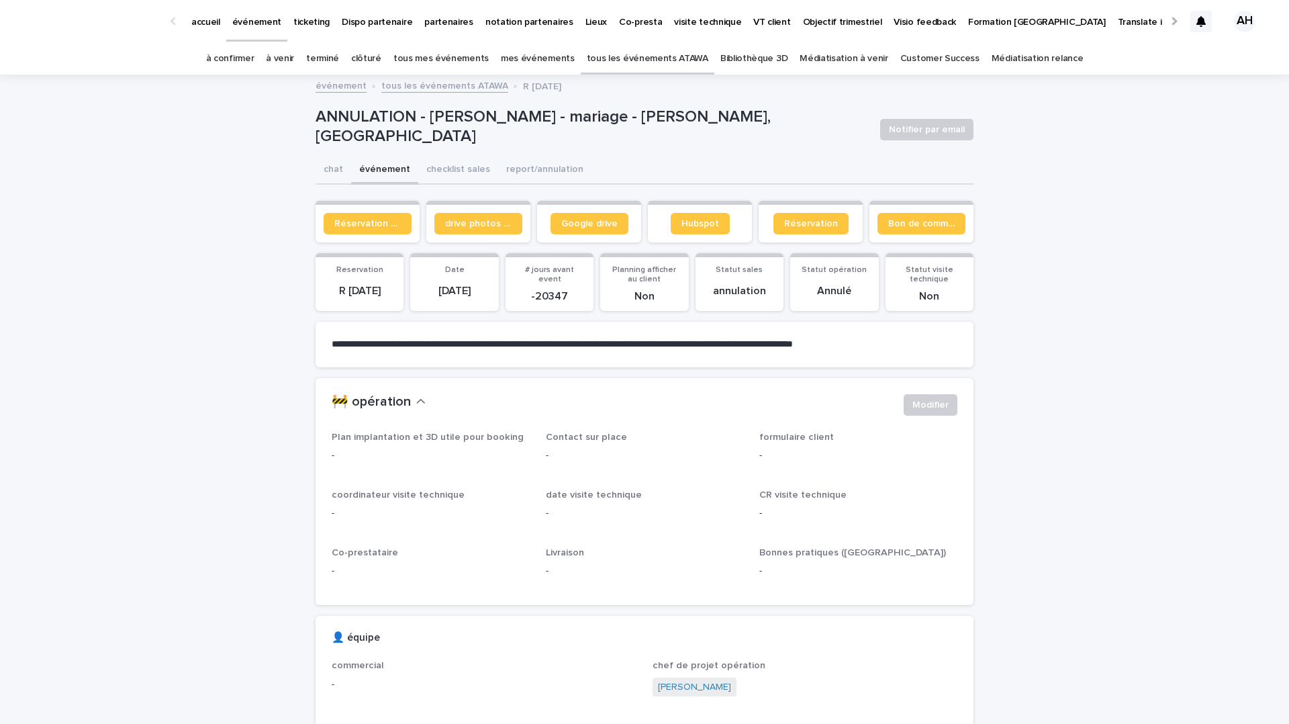
click at [465, 90] on link "tous les événements ATAWA" at bounding box center [444, 84] width 127 height 15
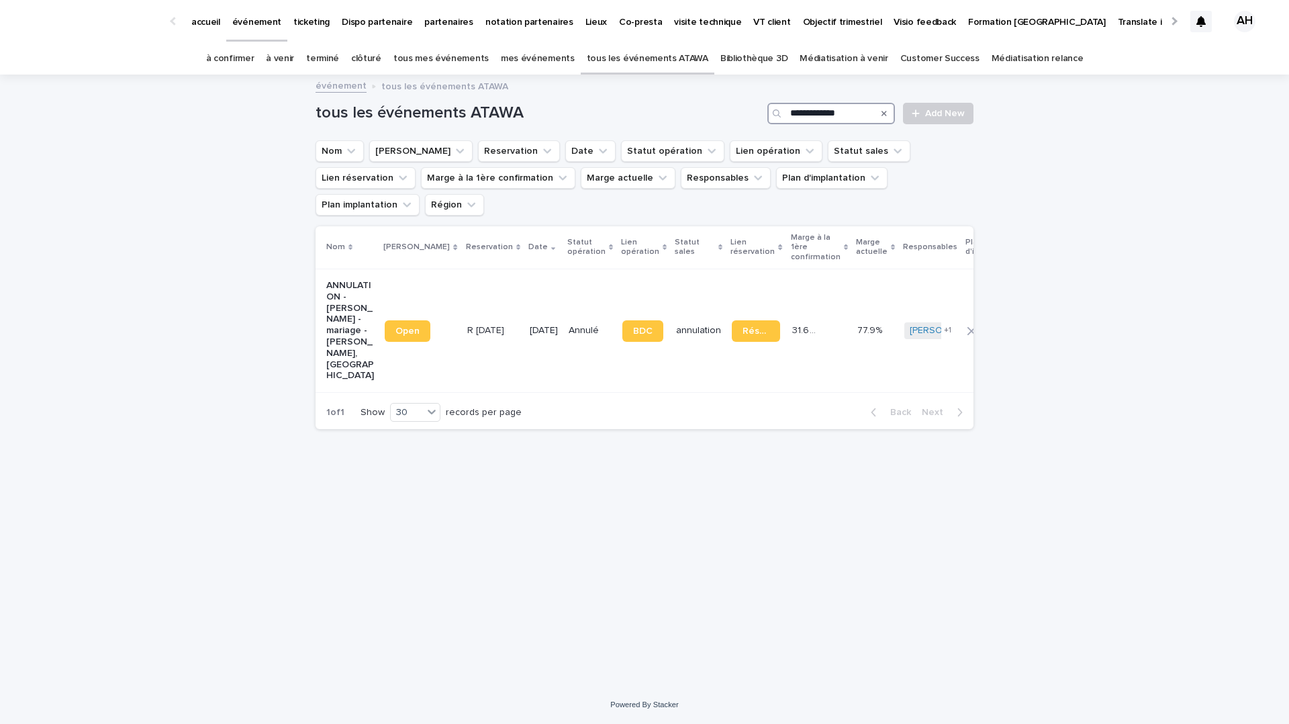
click at [840, 111] on input "**********" at bounding box center [831, 113] width 128 height 21
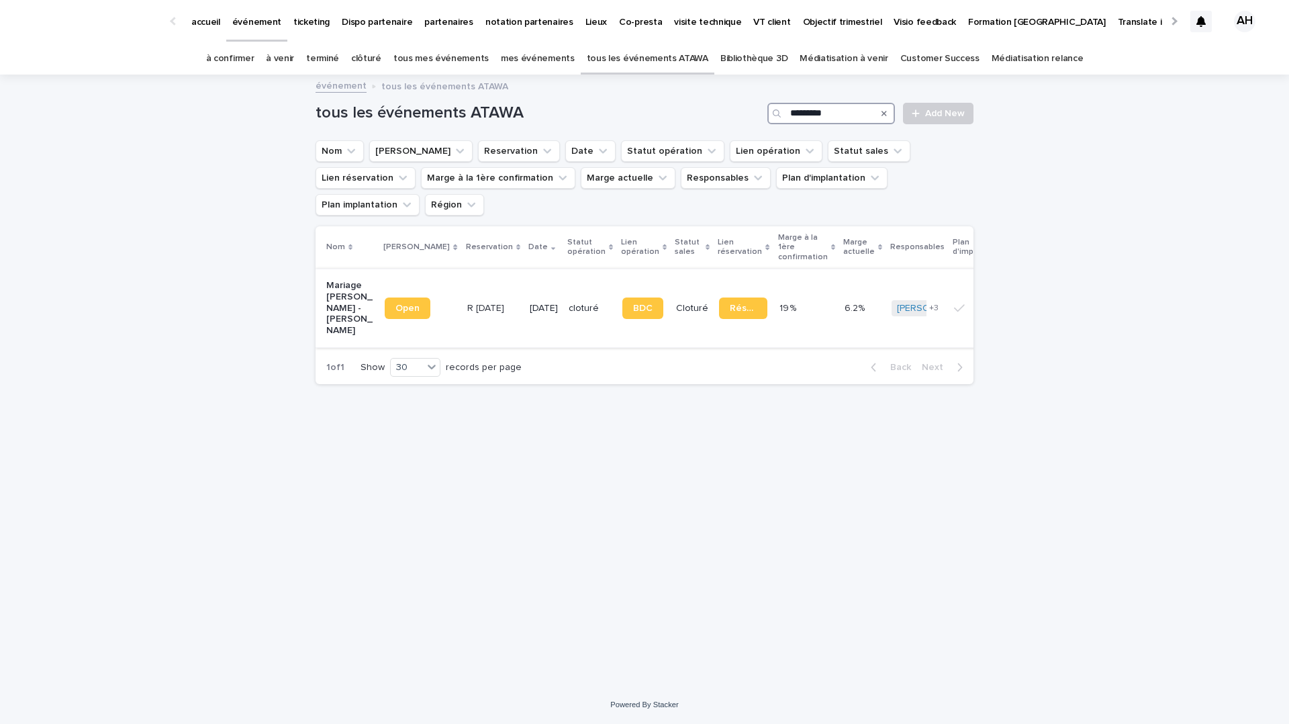
type input "*********"
click at [341, 280] on p "Mariage Gabrielle de Pourtales - Lasserre" at bounding box center [350, 308] width 48 height 56
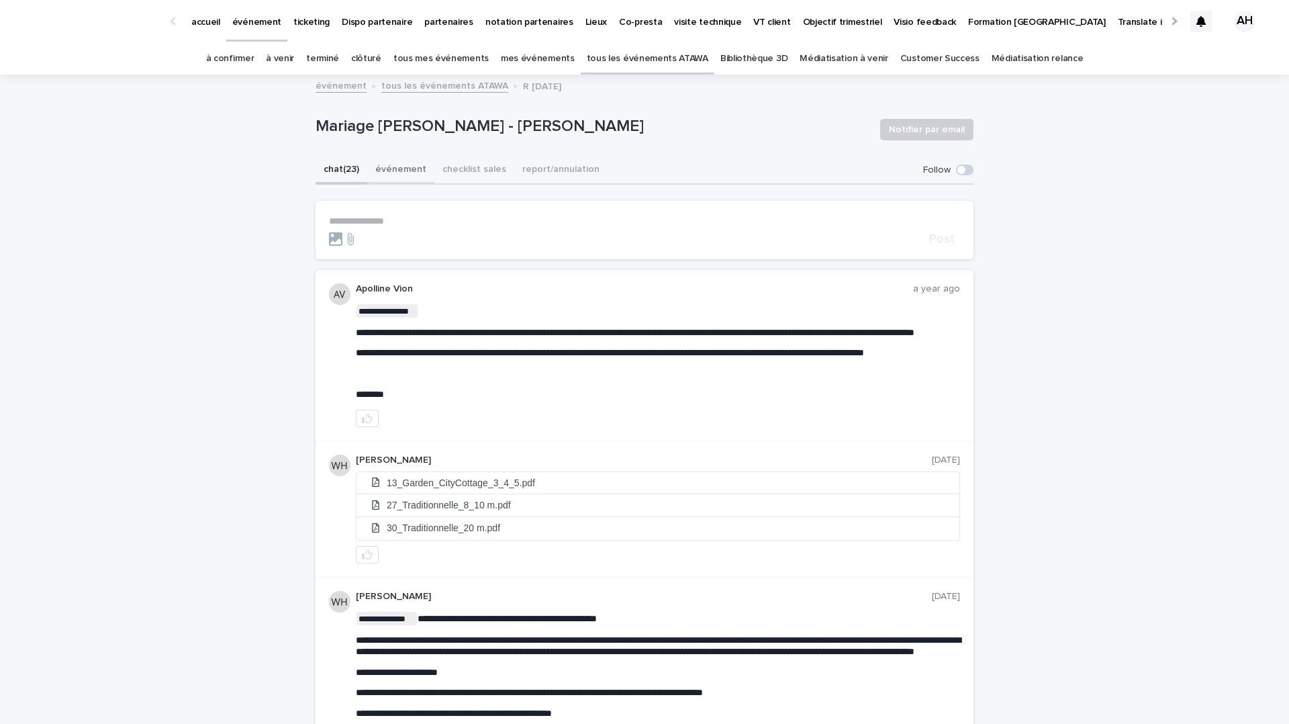
click at [391, 163] on button "événement" at bounding box center [400, 170] width 67 height 28
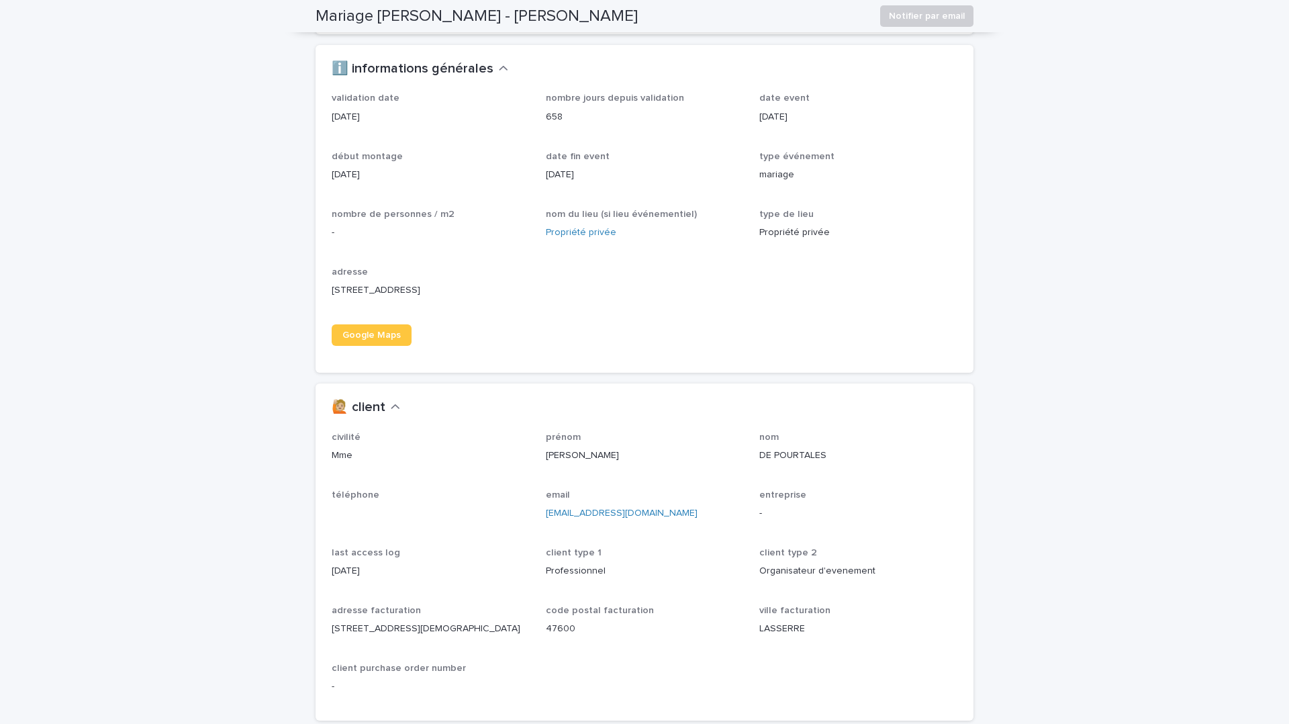
scroll to position [1020, 0]
drag, startPoint x: 641, startPoint y: 508, endPoint x: 543, endPoint y: 516, distance: 98.4
click at [543, 516] on div "civilité Mme prénom GABRIELLE nom DE POURTALES téléphone email ebertin92@gmail.…" at bounding box center [645, 566] width 626 height 273
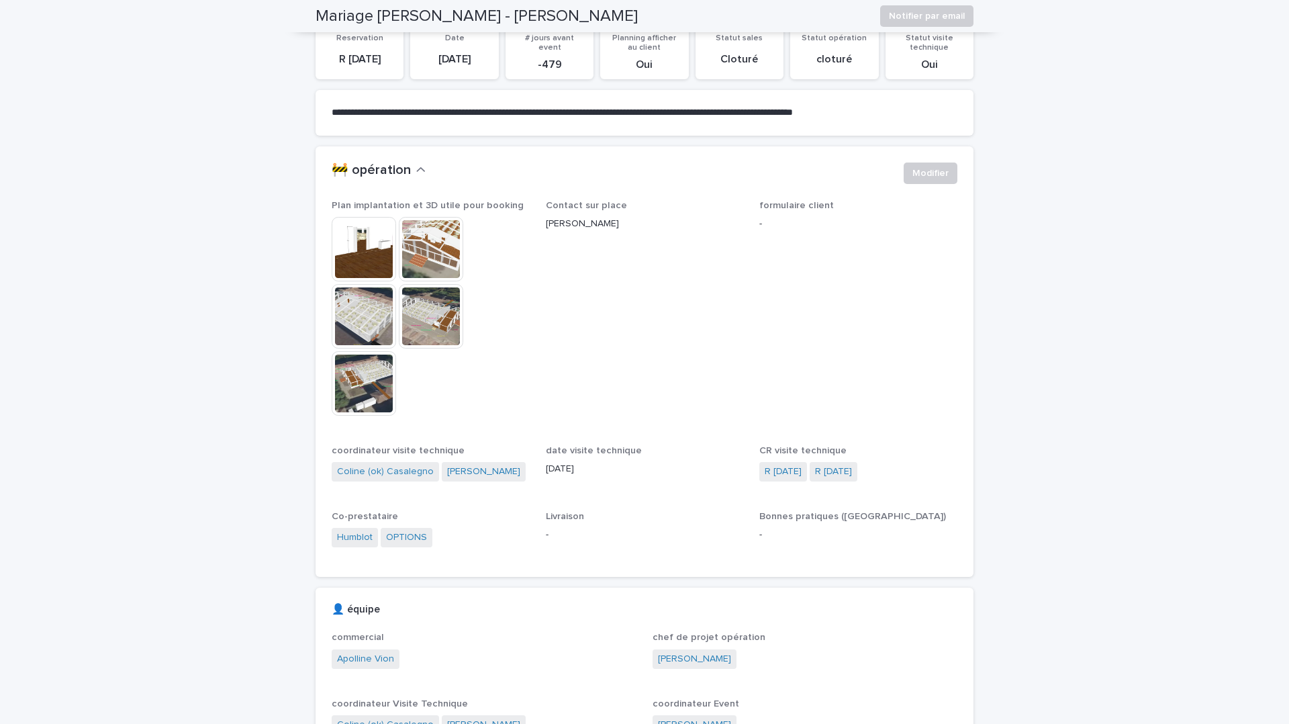
scroll to position [209, 0]
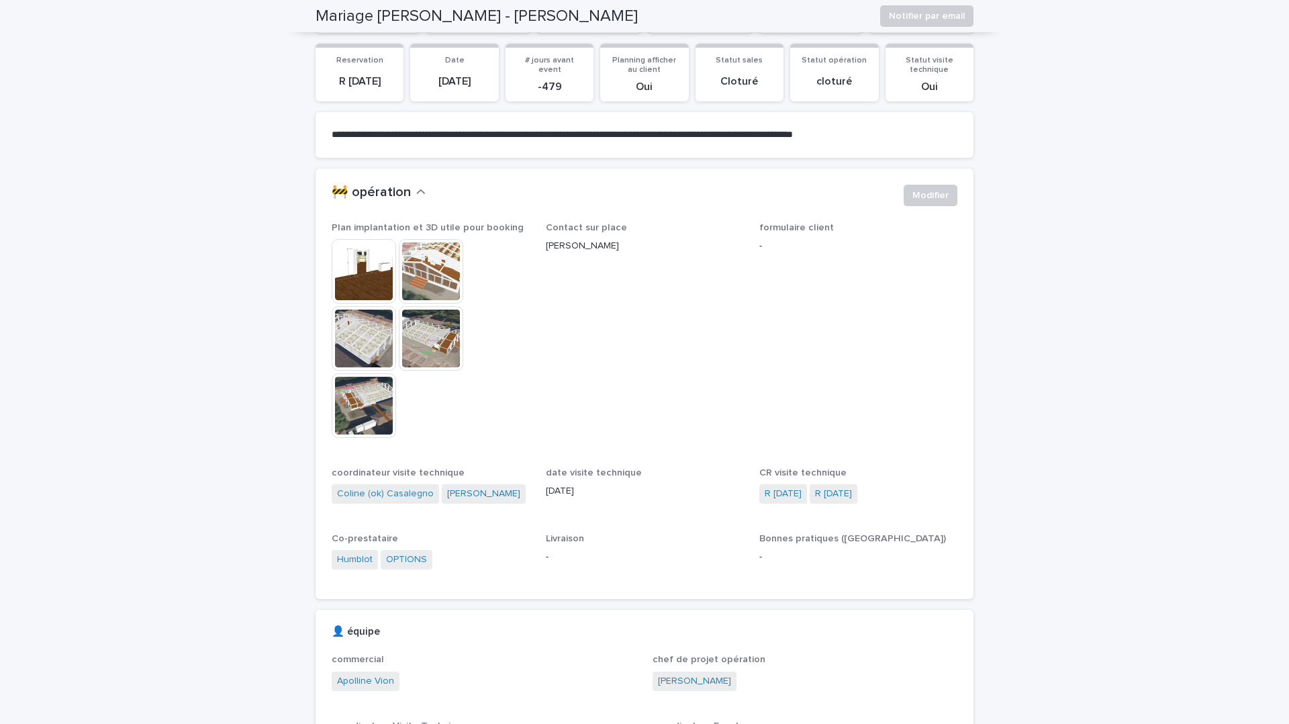
click at [594, 249] on p "Emmanuel Bertin" at bounding box center [645, 246] width 198 height 14
copy p "Emmanuel Bertin"
